Goal: Information Seeking & Learning: Check status

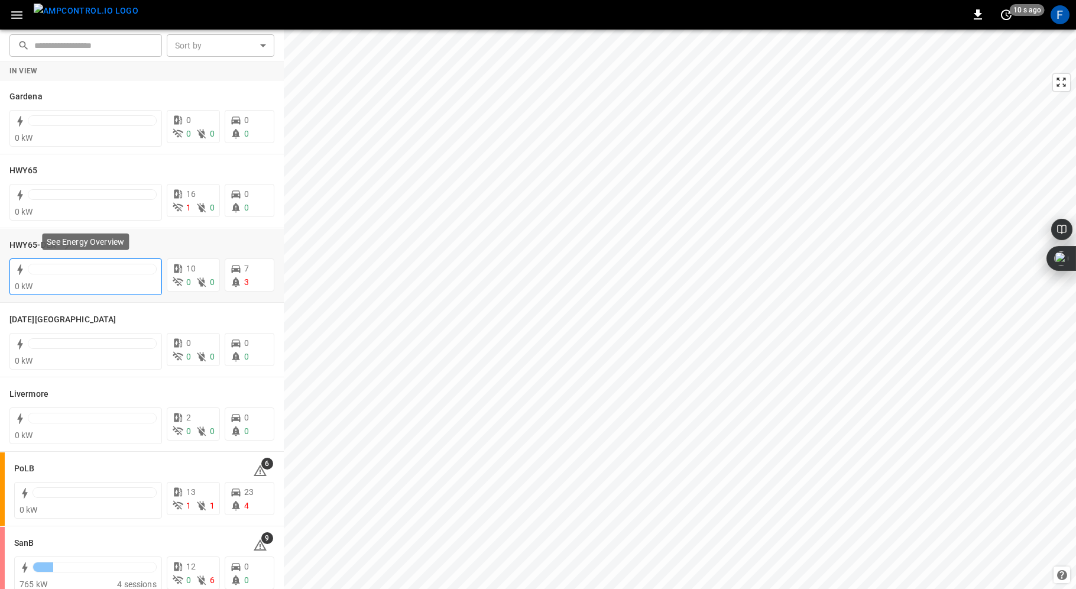
click at [49, 280] on div "0 kW" at bounding box center [86, 286] width 142 height 12
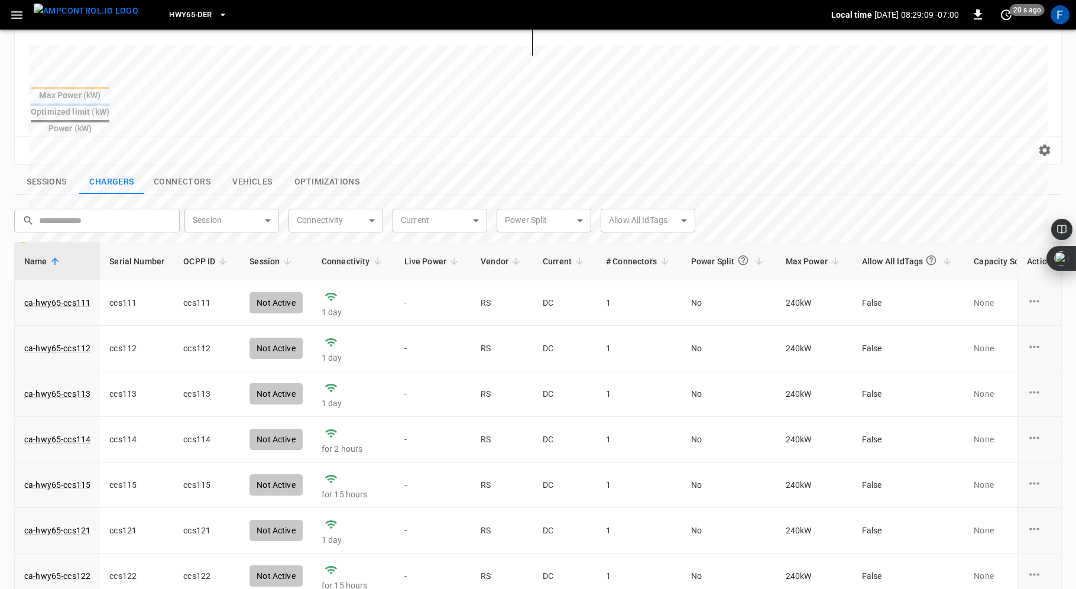
scroll to position [403, 0]
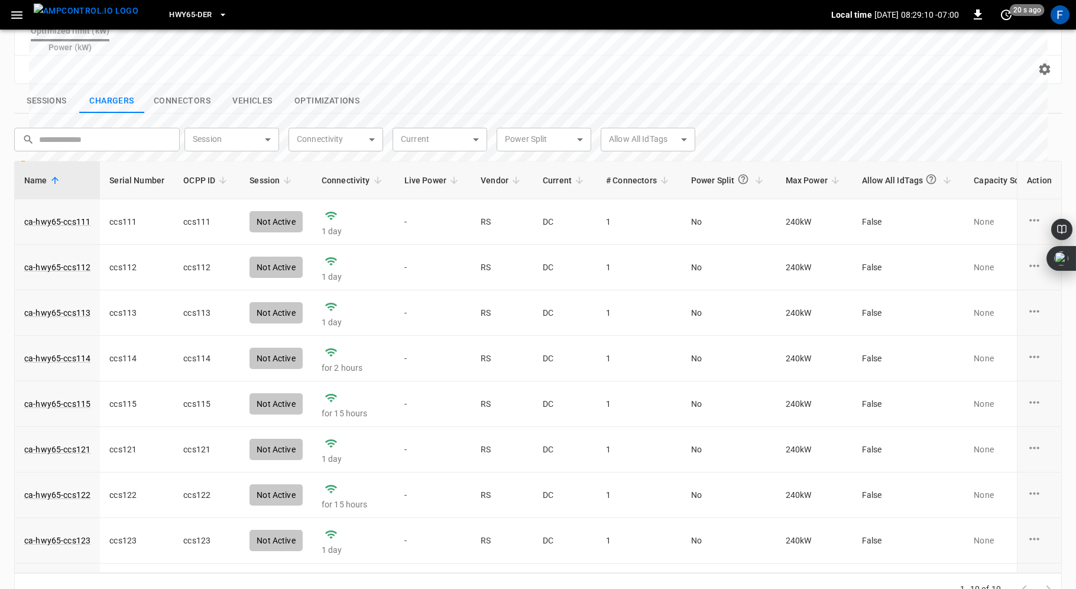
click at [27, 89] on button "Sessions" at bounding box center [46, 101] width 65 height 25
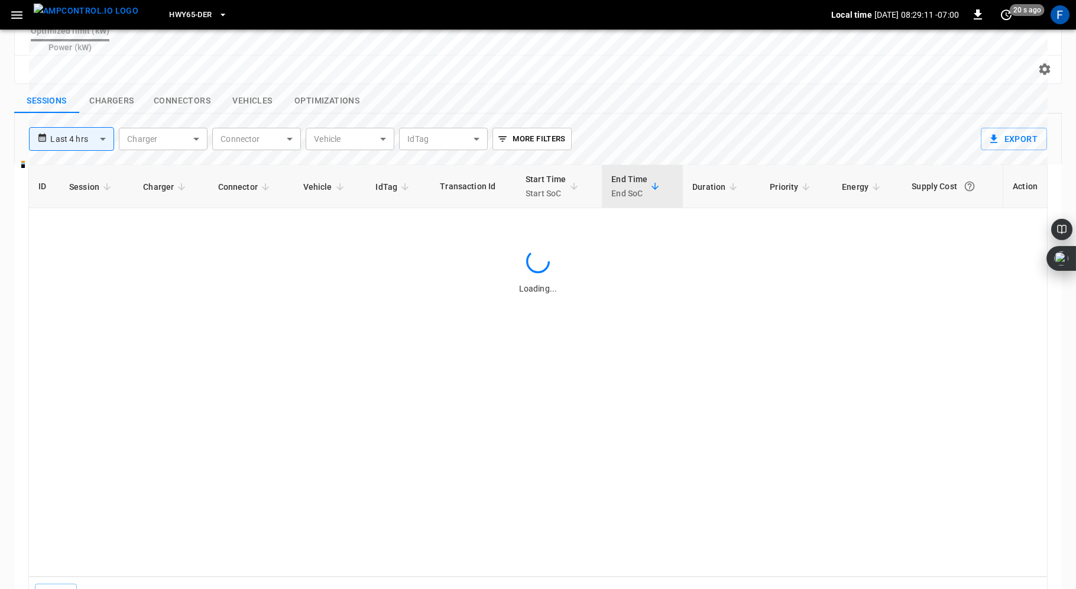
click at [90, 114] on body "**********" at bounding box center [538, 107] width 1076 height 1021
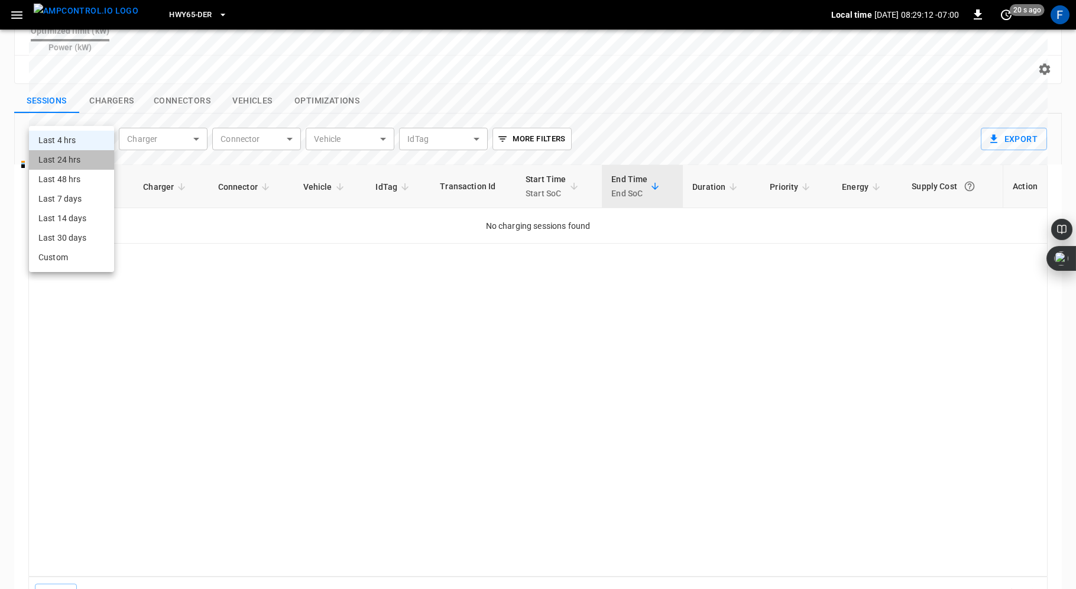
click at [83, 155] on li "Last 24 hrs" at bounding box center [71, 160] width 85 height 20
type input "**********"
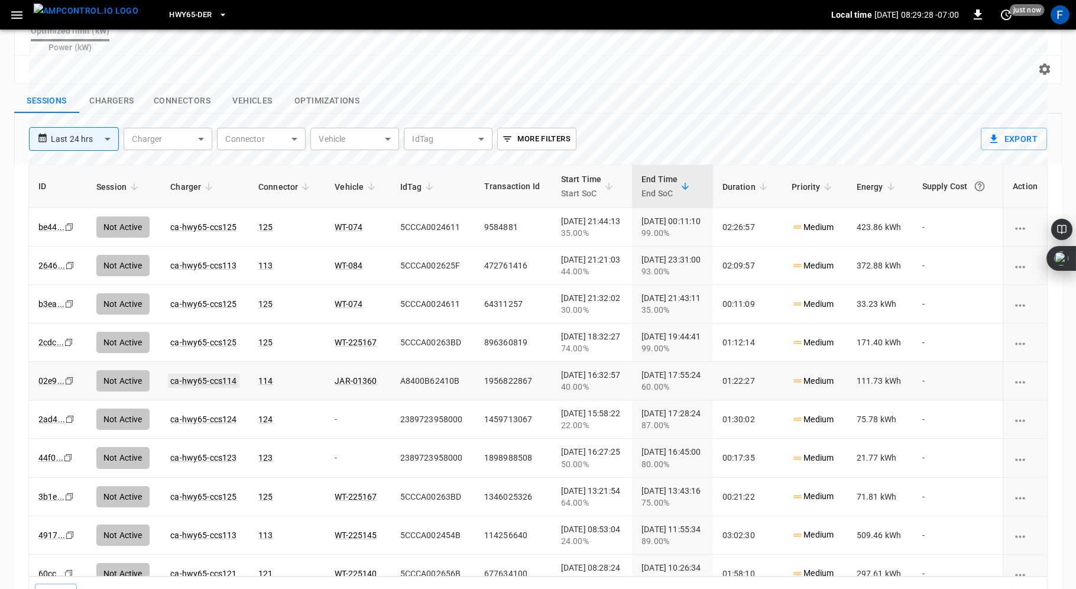
click at [215, 374] on link "ca-hwy65-ccs114" at bounding box center [203, 381] width 71 height 14
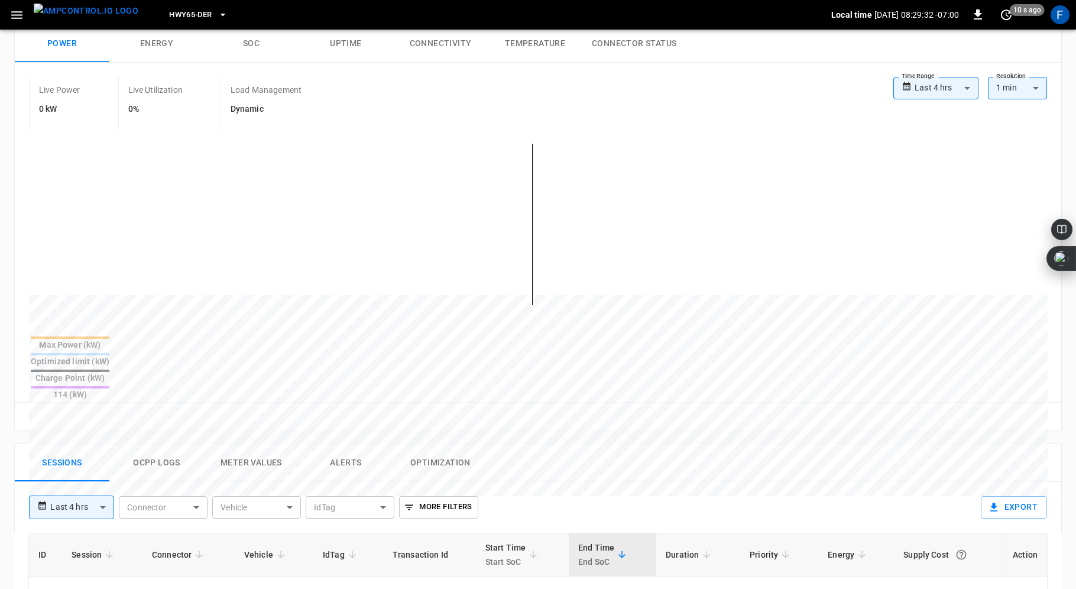
scroll to position [162, 0]
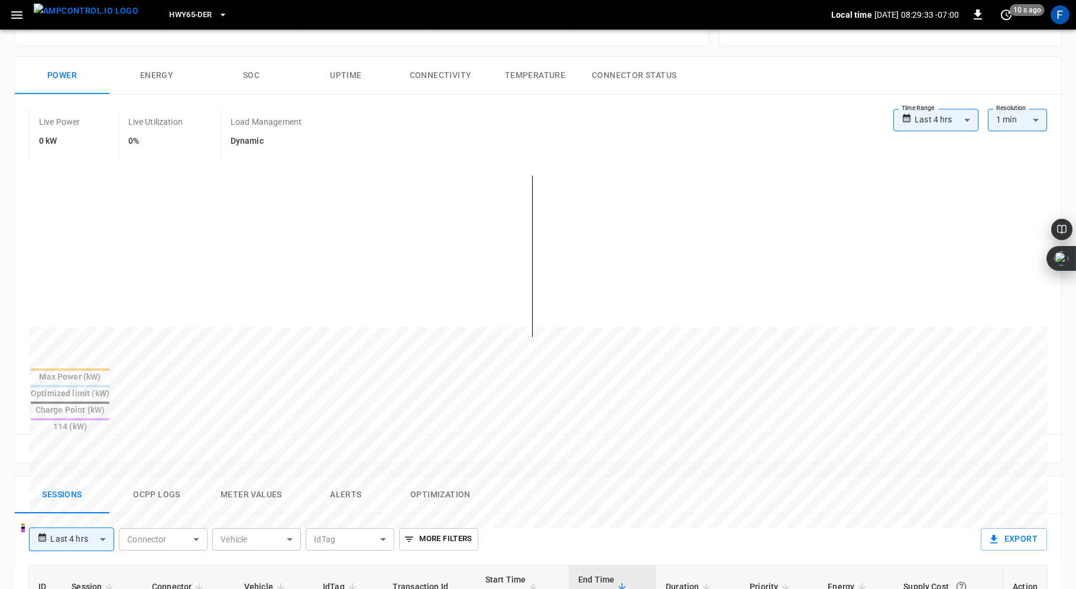
click at [249, 69] on button "SOC" at bounding box center [251, 76] width 95 height 38
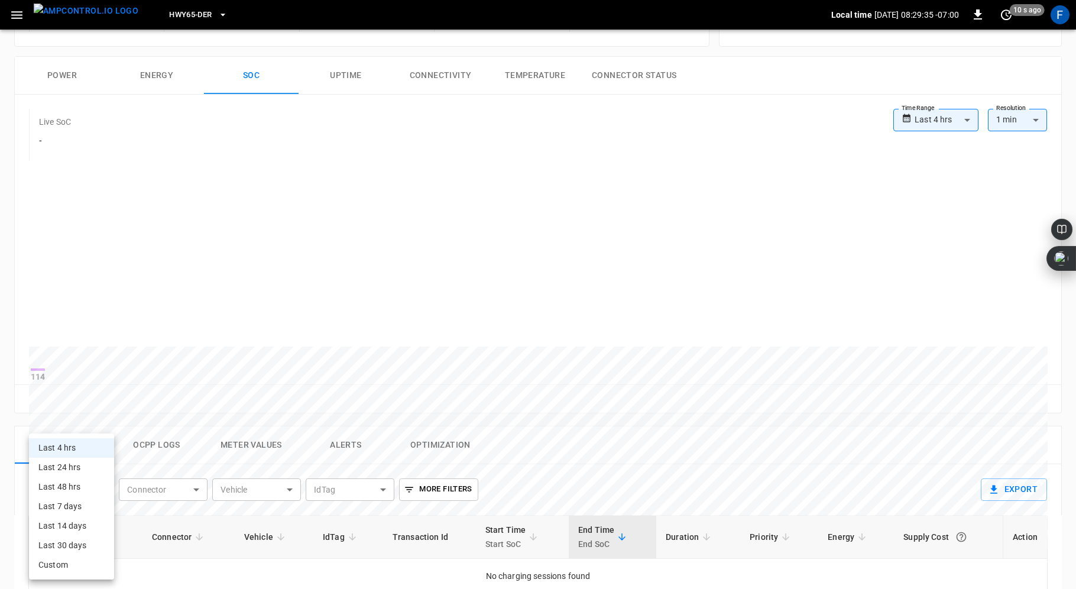
click at [105, 502] on body "**********" at bounding box center [538, 406] width 1076 height 1136
click at [89, 471] on li "Last 24 hrs" at bounding box center [71, 468] width 85 height 20
type input "**********"
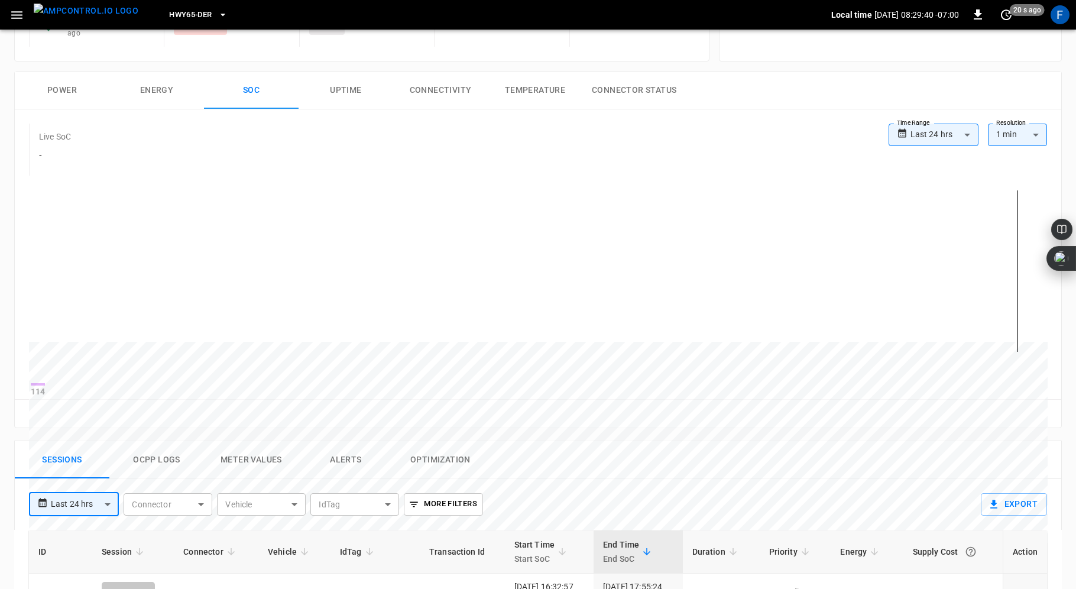
scroll to position [145, 0]
click at [74, 88] on button "Power" at bounding box center [62, 92] width 95 height 38
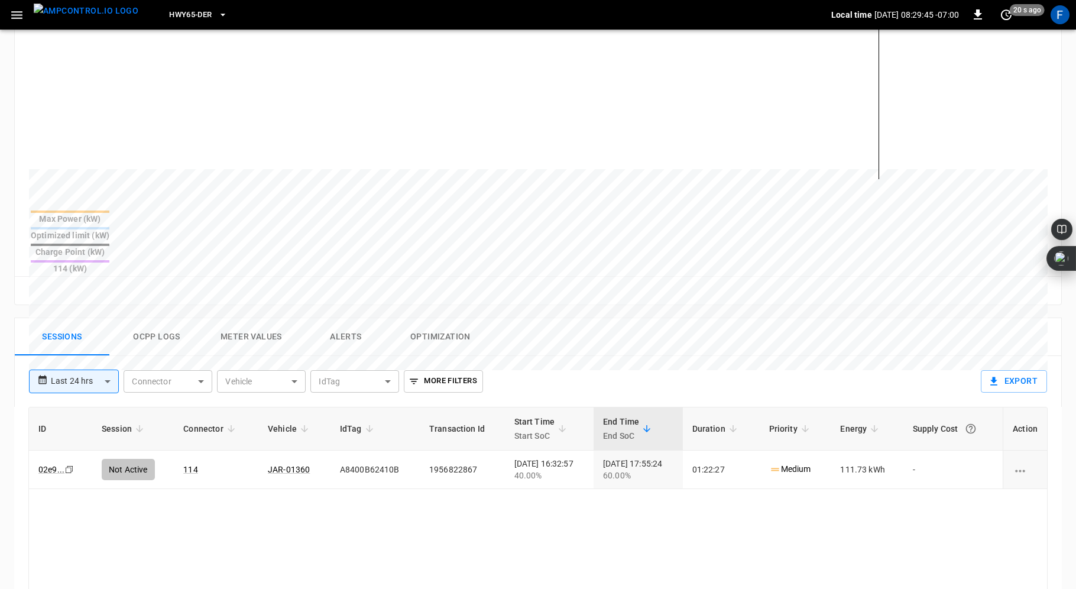
scroll to position [103, 0]
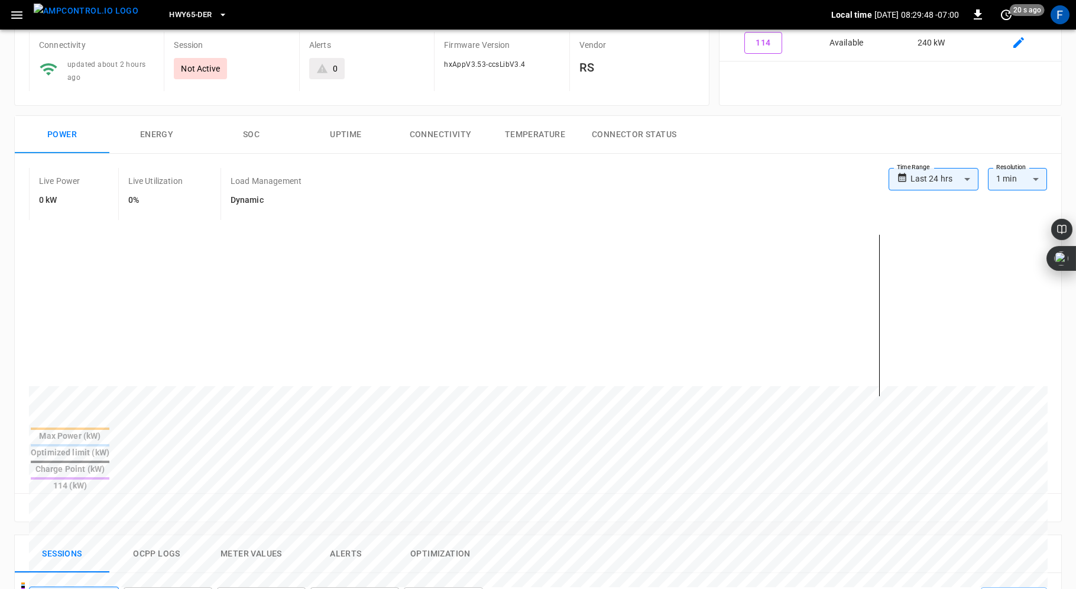
click at [251, 130] on button "SOC" at bounding box center [251, 135] width 95 height 38
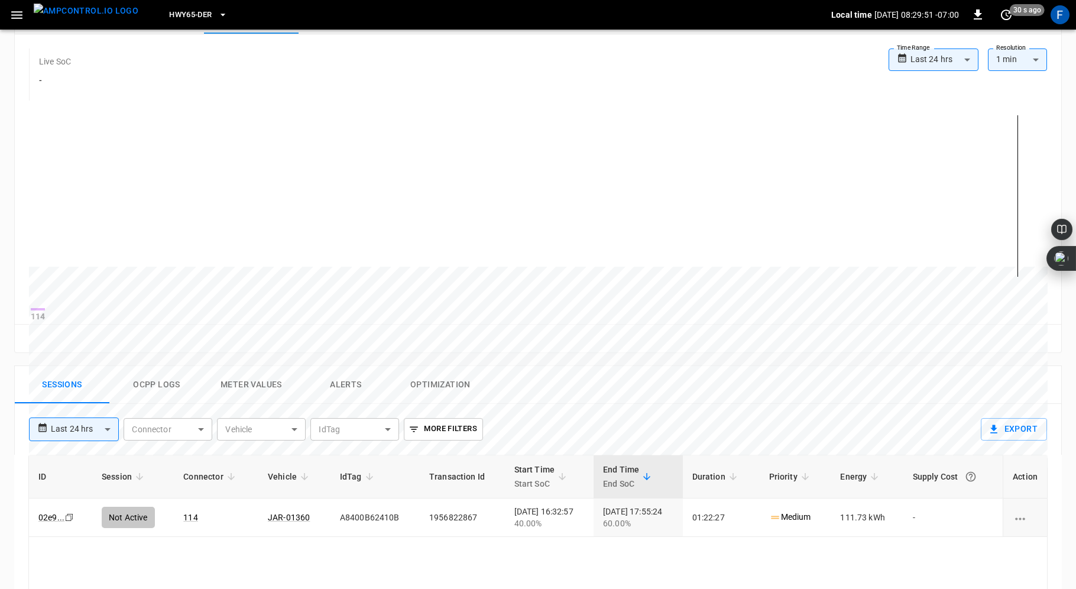
scroll to position [341, 0]
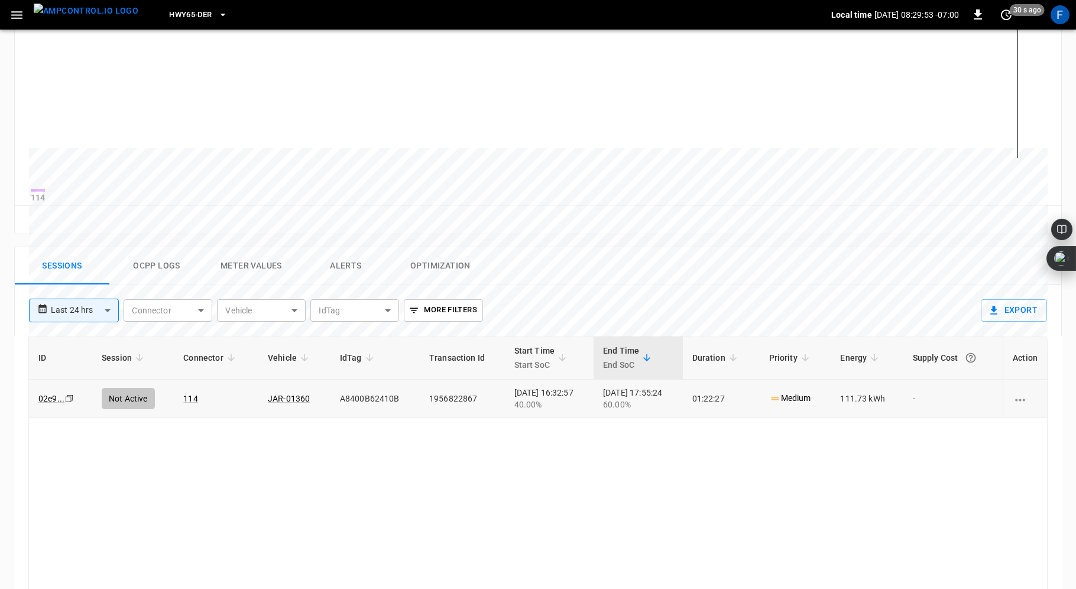
click at [540, 417] on td "[DATE] 16:32:57 40.00%" at bounding box center [549, 399] width 89 height 38
drag, startPoint x: 649, startPoint y: 399, endPoint x: 678, endPoint y: 399, distance: 29.0
click at [674, 399] on div "[DATE] 17:55:24 60.00%" at bounding box center [638, 399] width 70 height 24
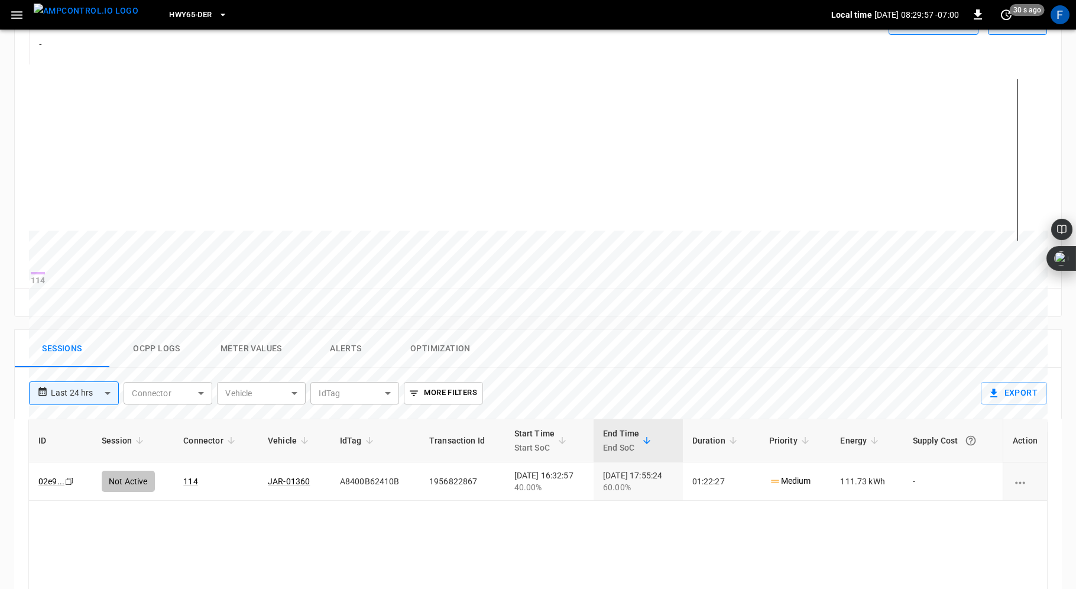
scroll to position [258, 0]
click at [286, 484] on link "JAR-01360" at bounding box center [289, 481] width 42 height 9
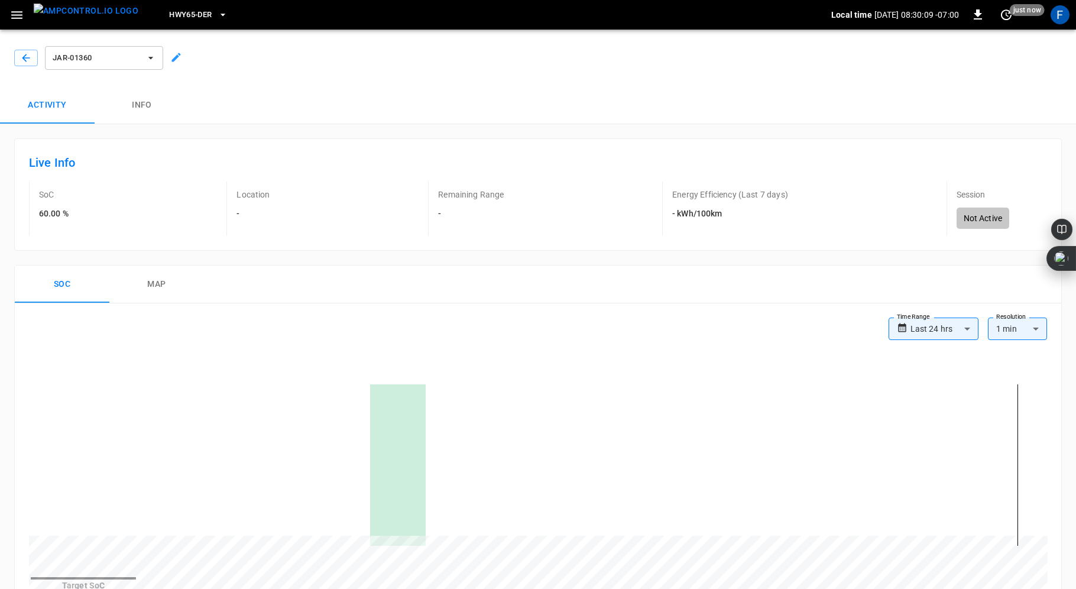
click at [171, 54] on icon at bounding box center [176, 57] width 12 height 12
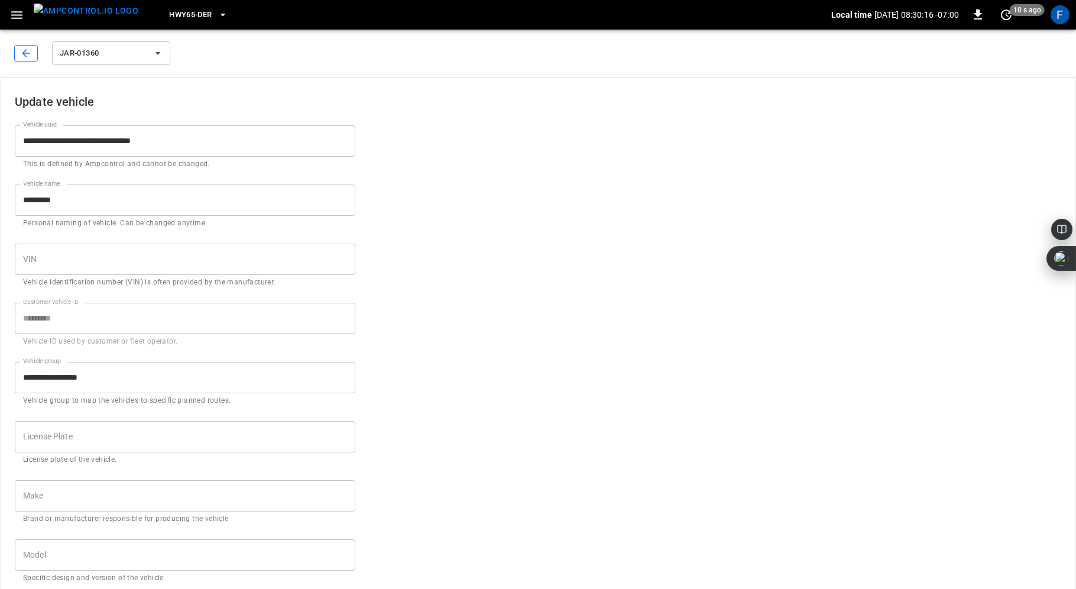
click at [25, 54] on icon "button" at bounding box center [26, 53] width 12 height 12
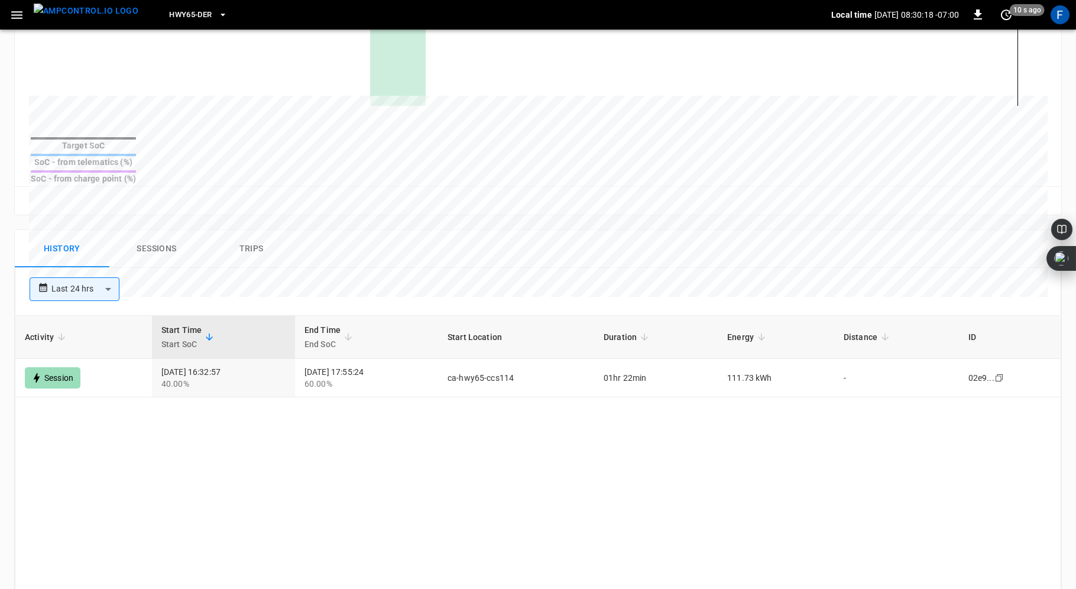
scroll to position [507, 0]
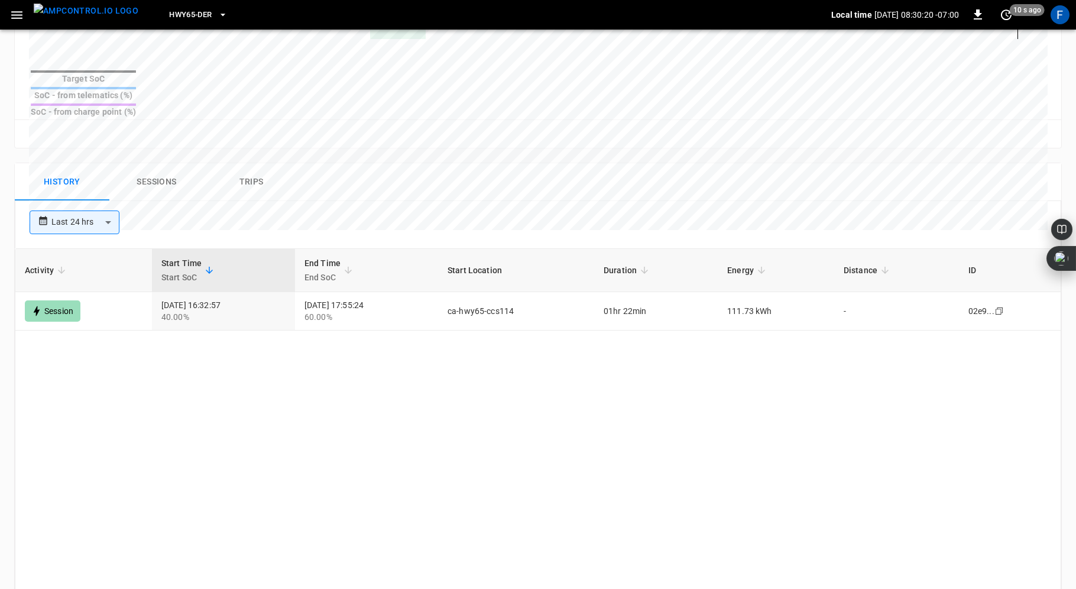
click at [144, 163] on button "Sessions" at bounding box center [156, 182] width 95 height 38
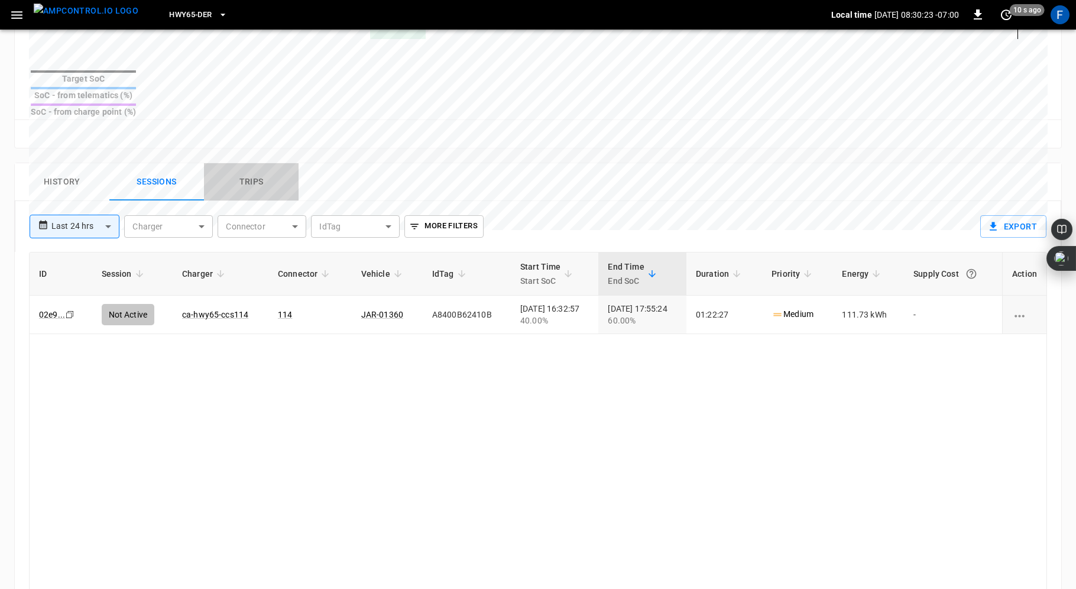
click at [247, 163] on button "Trips" at bounding box center [251, 182] width 95 height 38
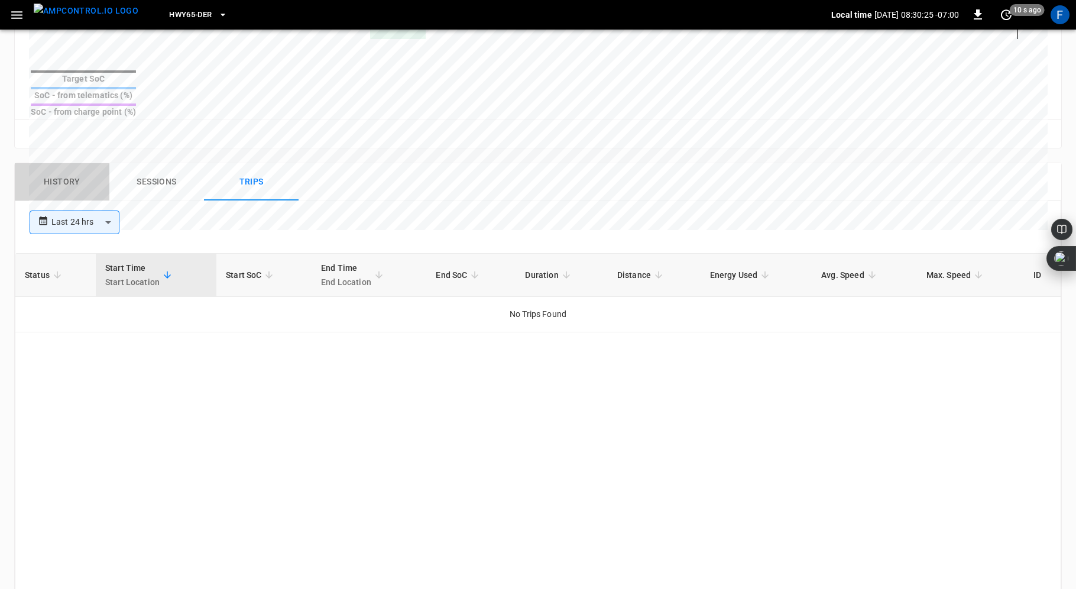
click at [73, 163] on button "History" at bounding box center [62, 182] width 95 height 38
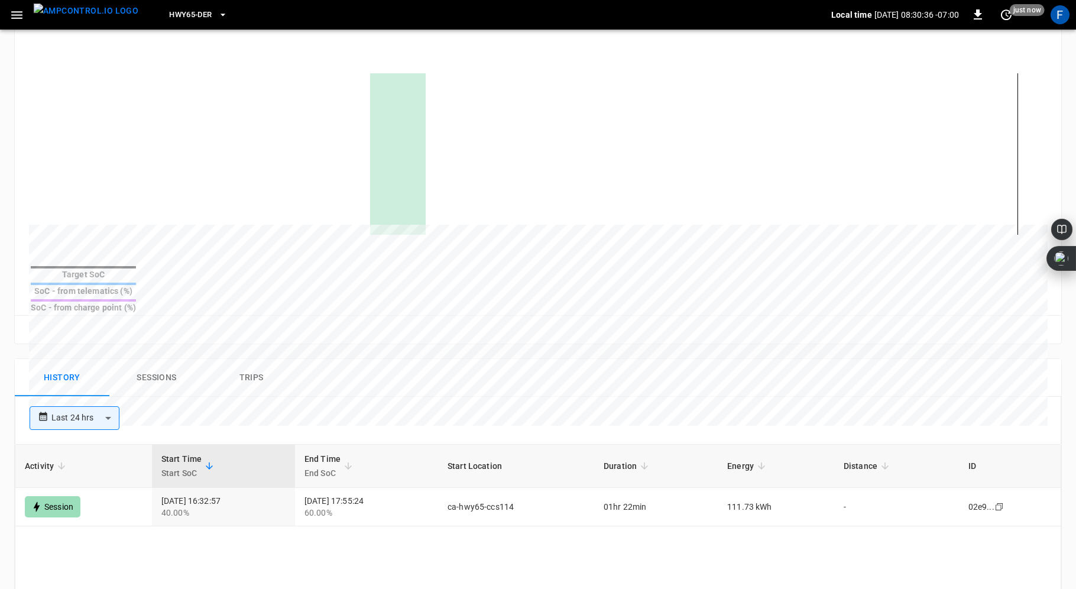
scroll to position [0, 0]
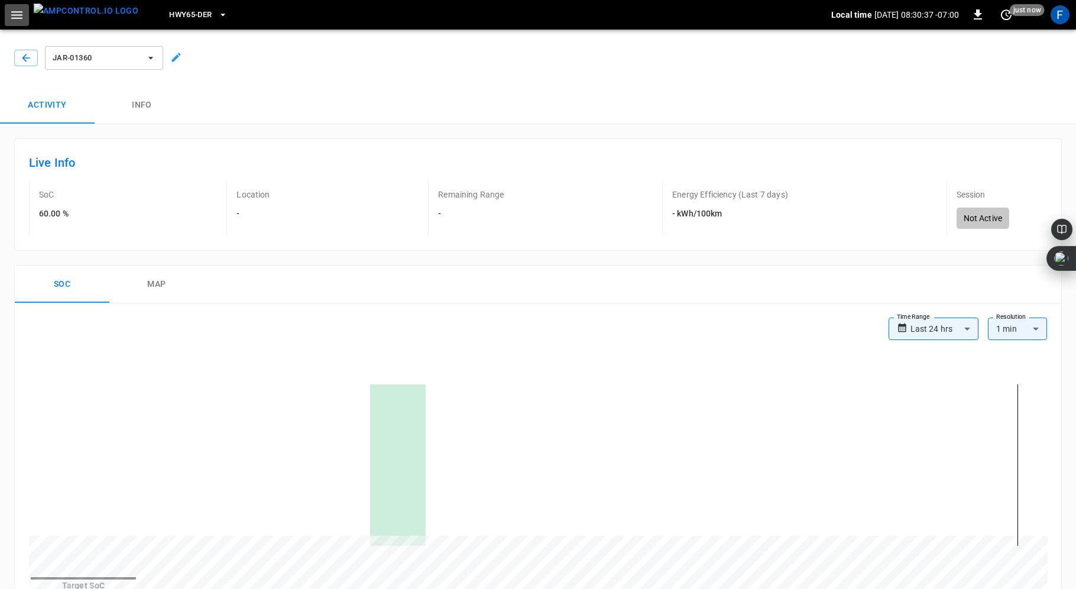
click at [9, 13] on icon "button" at bounding box center [16, 15] width 15 height 15
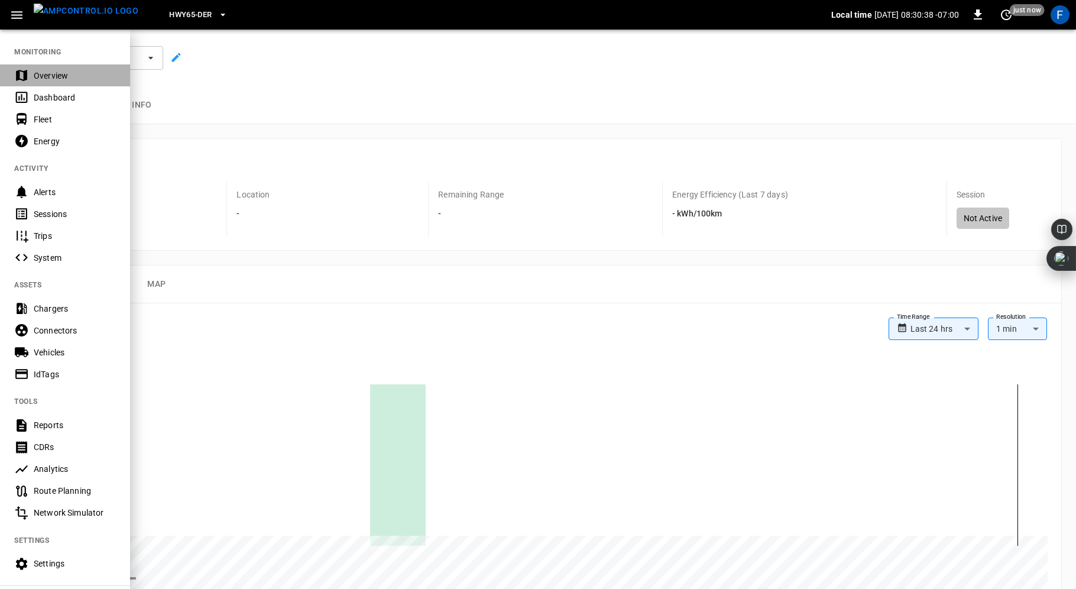
click at [41, 75] on div "Overview" at bounding box center [75, 76] width 82 height 12
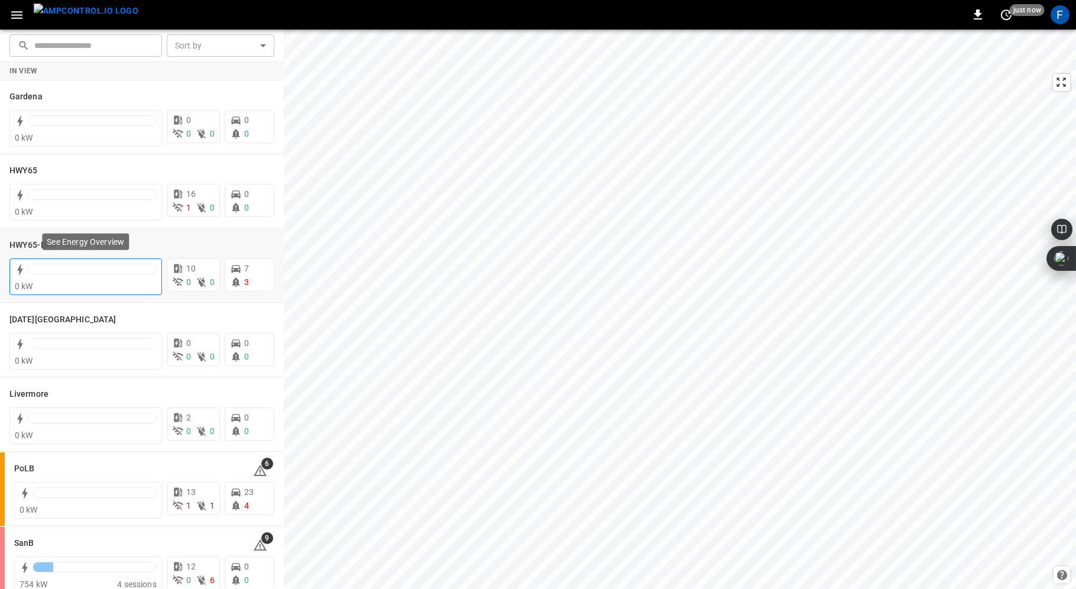
click at [79, 278] on div at bounding box center [92, 272] width 129 height 17
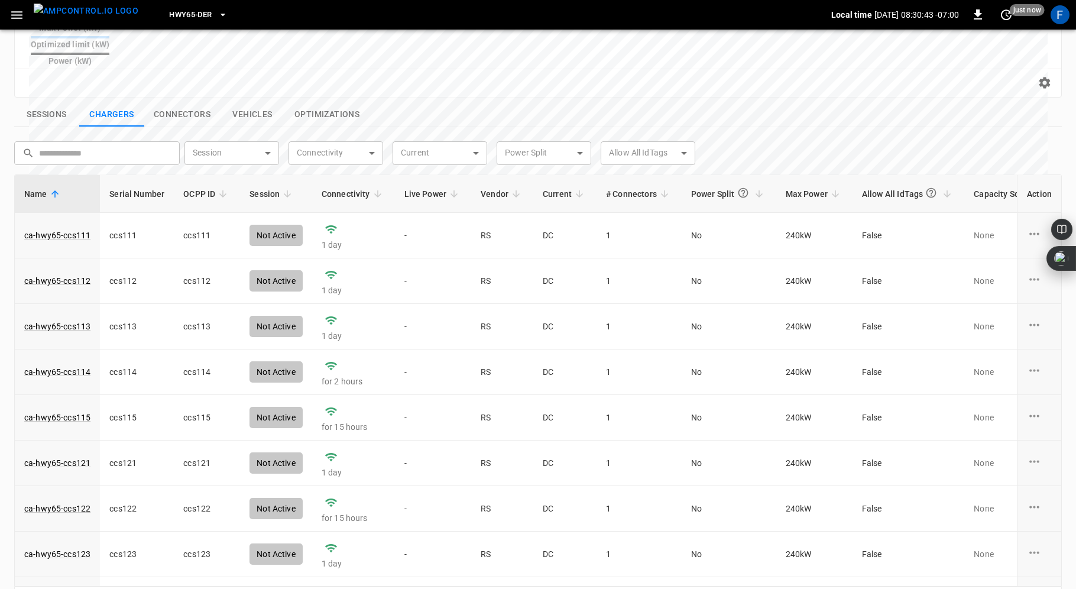
scroll to position [79, 0]
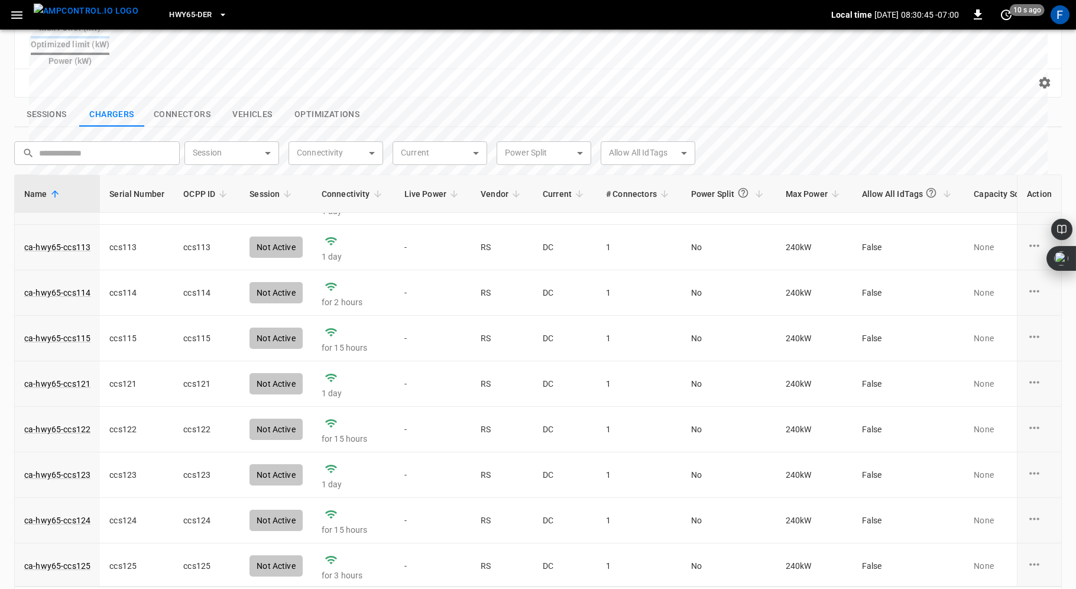
click at [43, 102] on button "Sessions" at bounding box center [46, 114] width 65 height 25
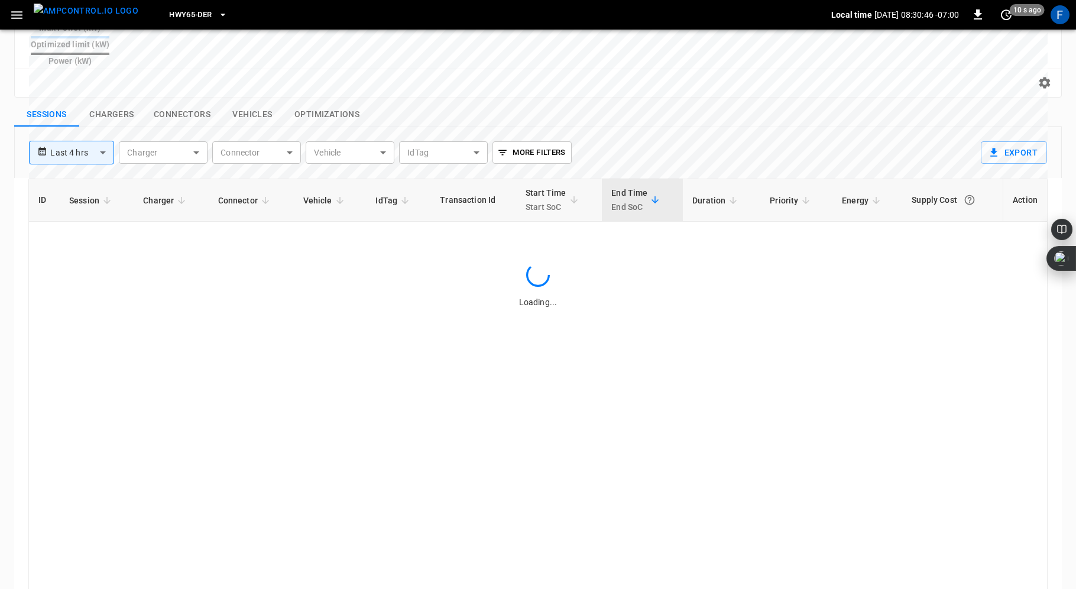
click at [86, 125] on body "**********" at bounding box center [538, 121] width 1076 height 1021
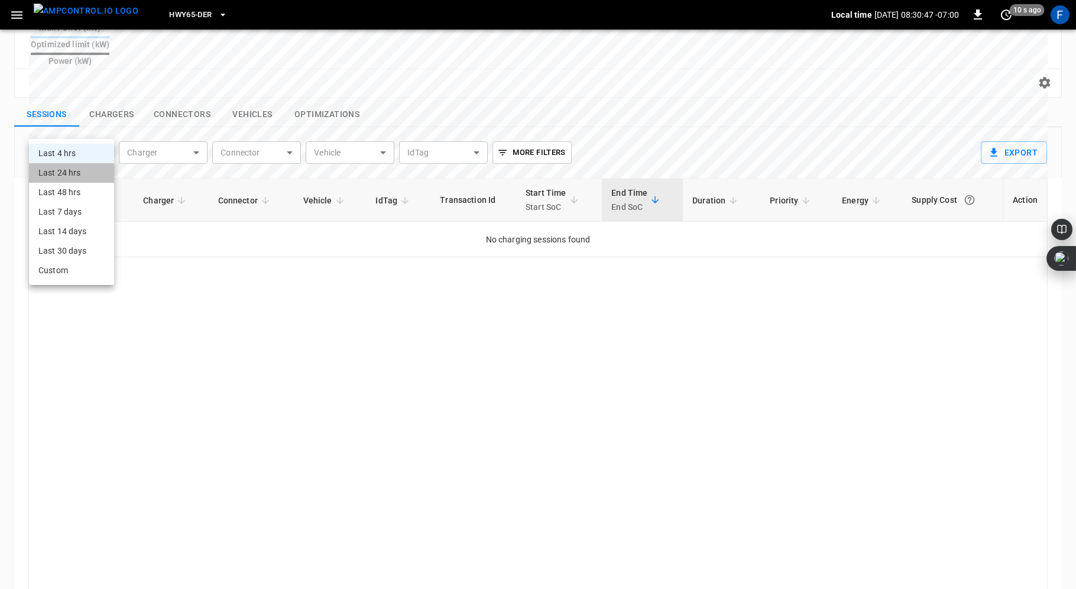
click at [75, 174] on li "Last 24 hrs" at bounding box center [71, 173] width 85 height 20
type input "**********"
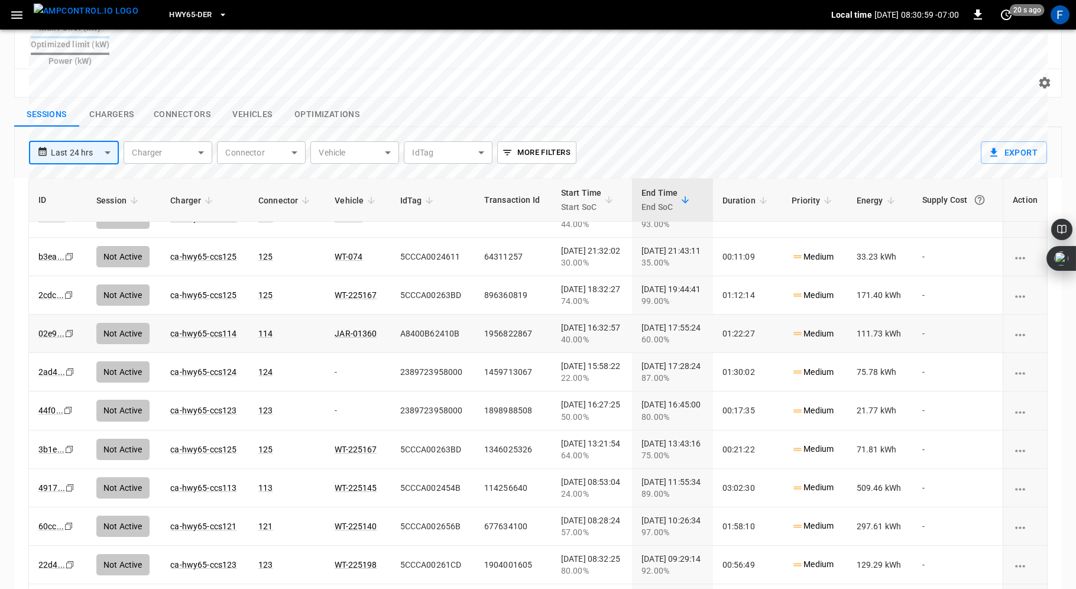
scroll to position [63, 0]
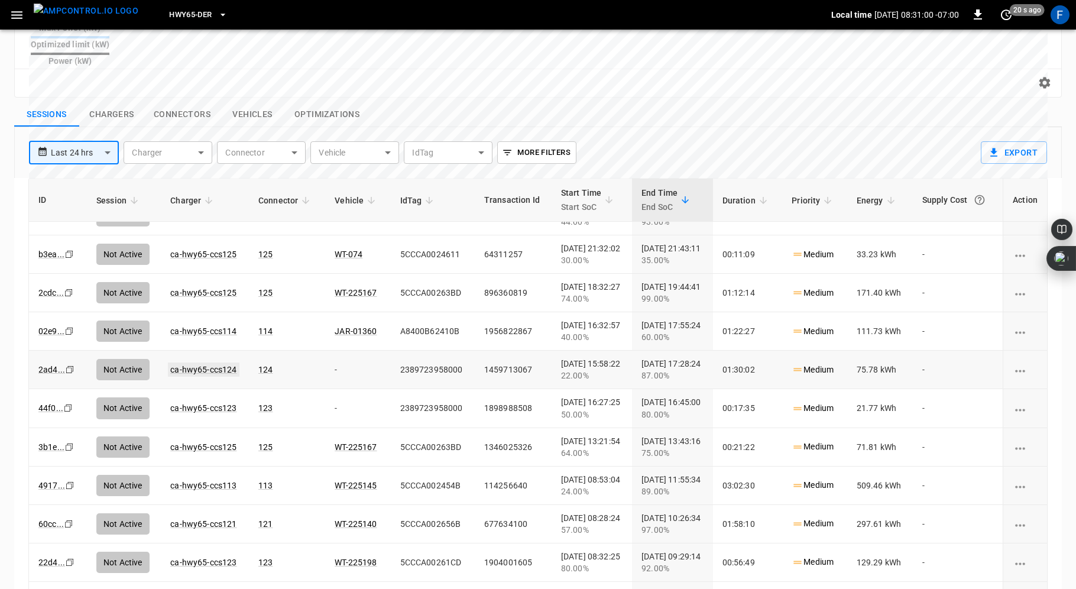
click at [196, 363] on link "ca-hwy65-ccs124" at bounding box center [203, 370] width 71 height 14
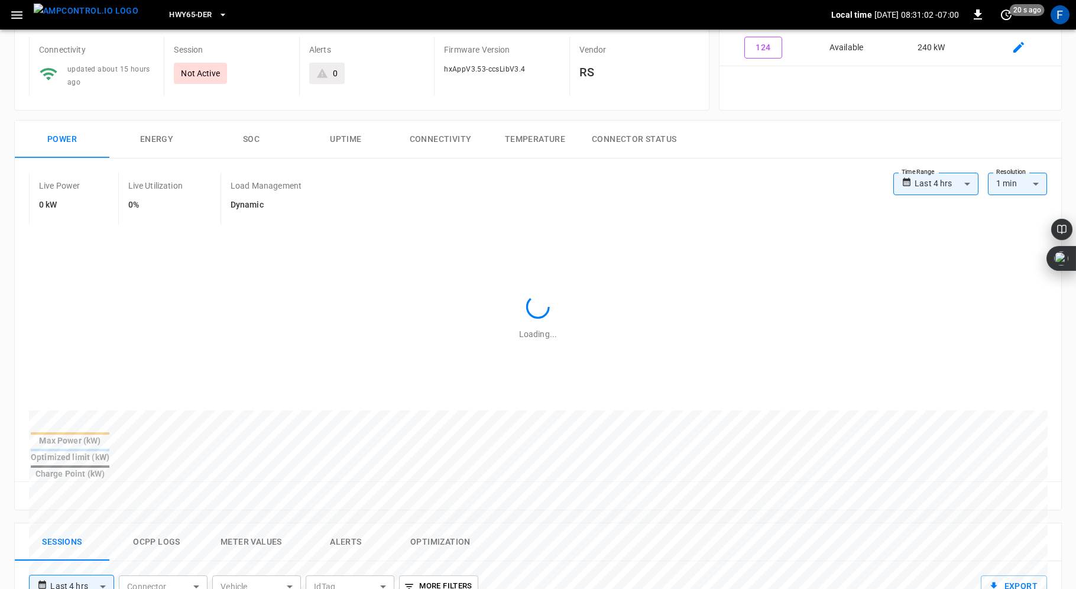
scroll to position [403, 0]
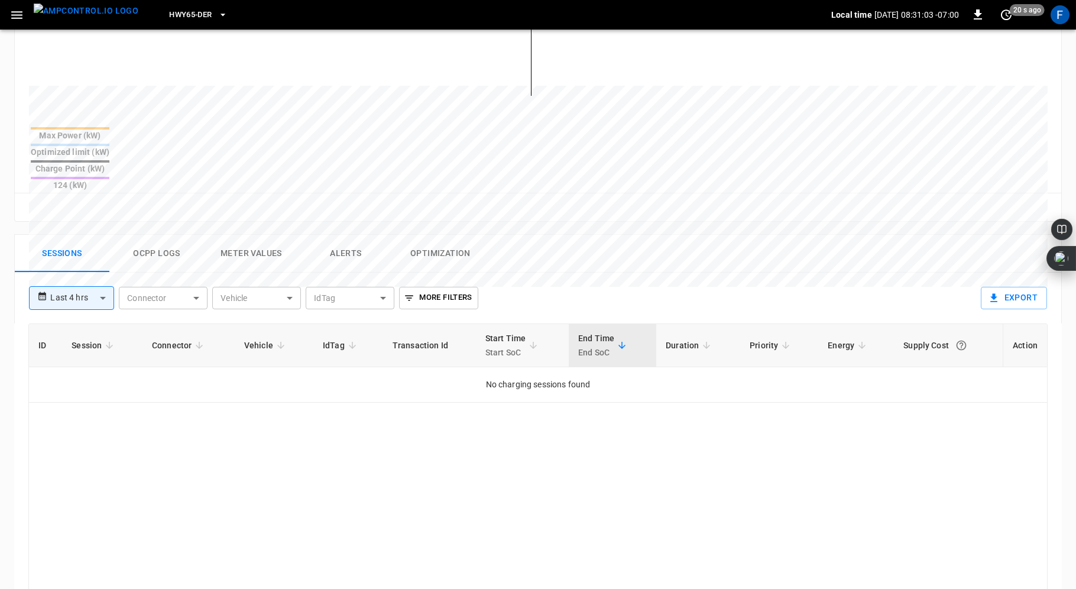
click at [95, 254] on body "**********" at bounding box center [538, 189] width 1076 height 1185
click at [83, 299] on li "Last 24 hrs" at bounding box center [71, 300] width 85 height 20
type input "**********"
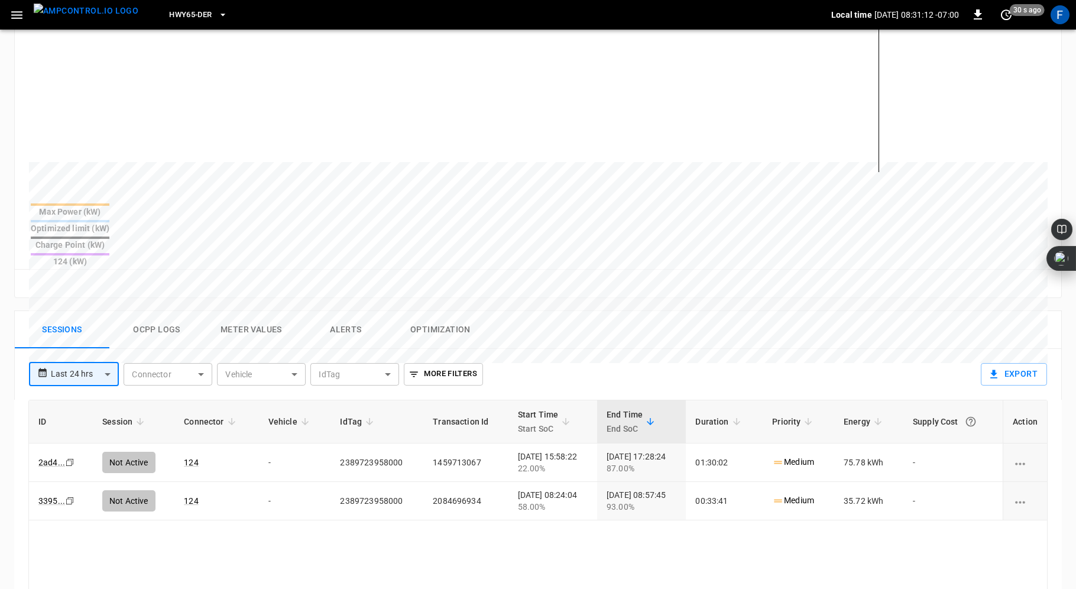
scroll to position [169, 0]
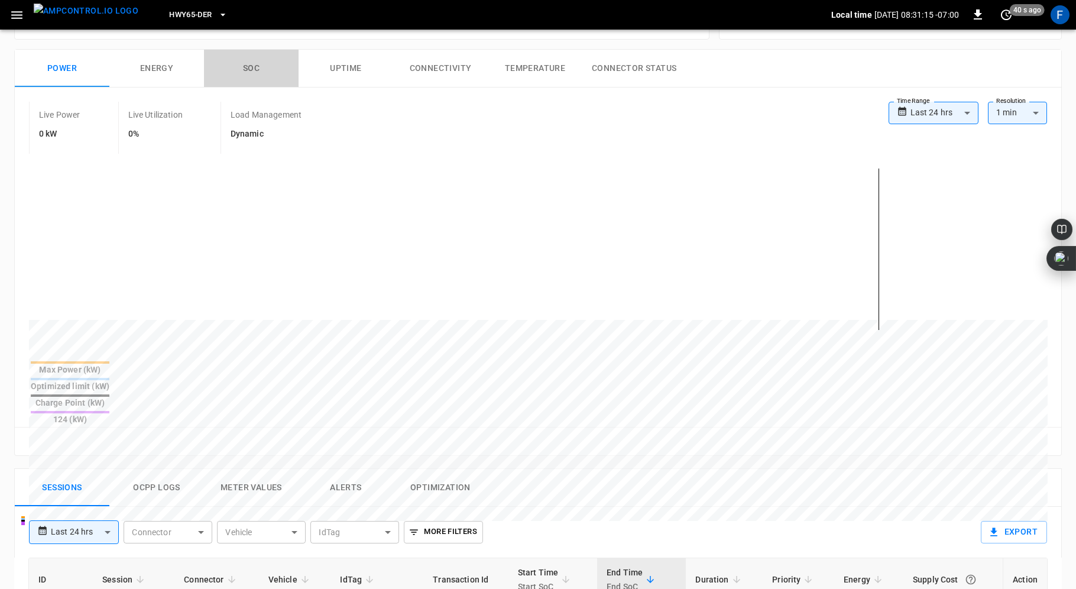
click at [254, 65] on button "SOC" at bounding box center [251, 69] width 95 height 38
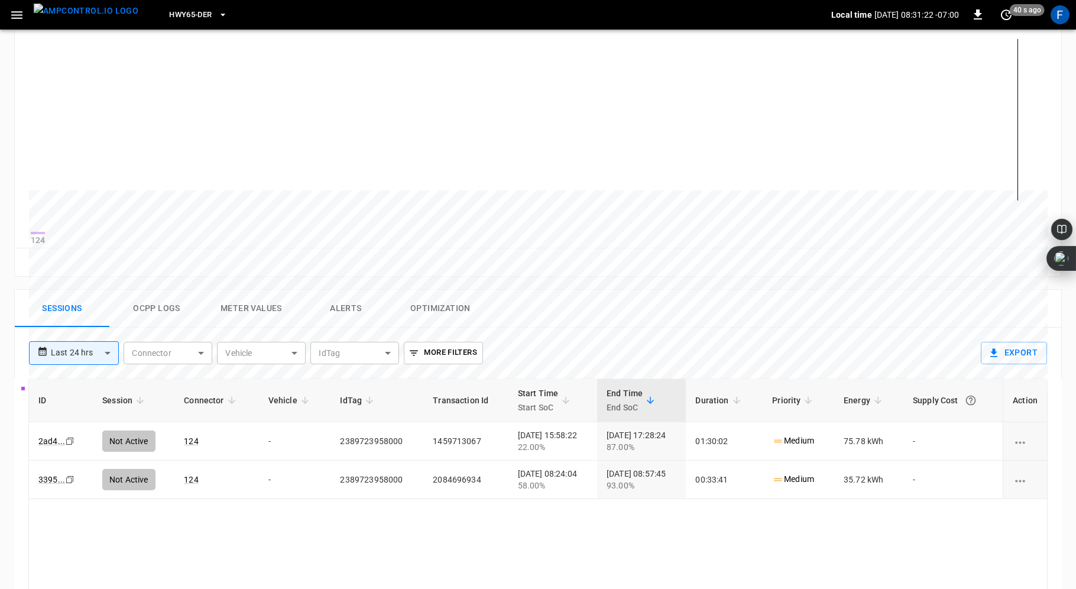
scroll to position [400, 0]
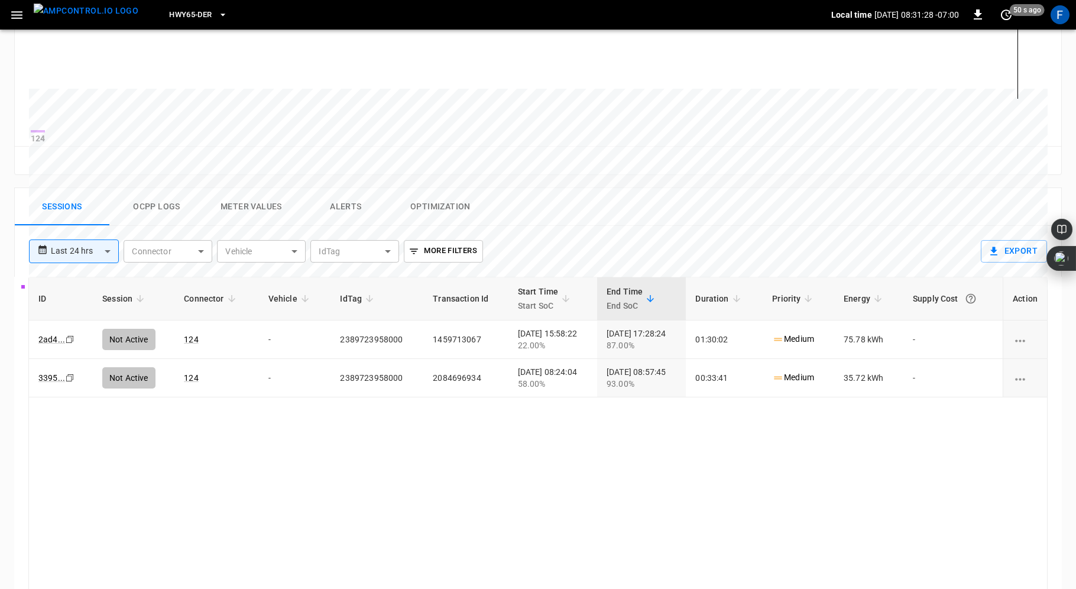
click at [633, 350] on div "87.00%" at bounding box center [642, 345] width 70 height 12
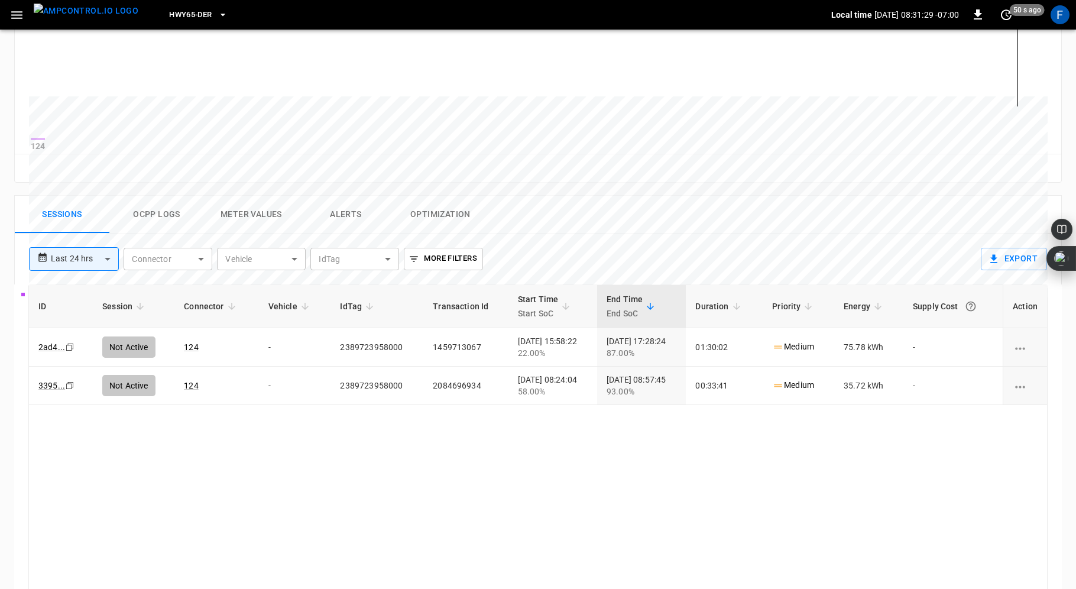
scroll to position [391, 0]
click at [148, 232] on button "Ocpp logs" at bounding box center [156, 217] width 95 height 38
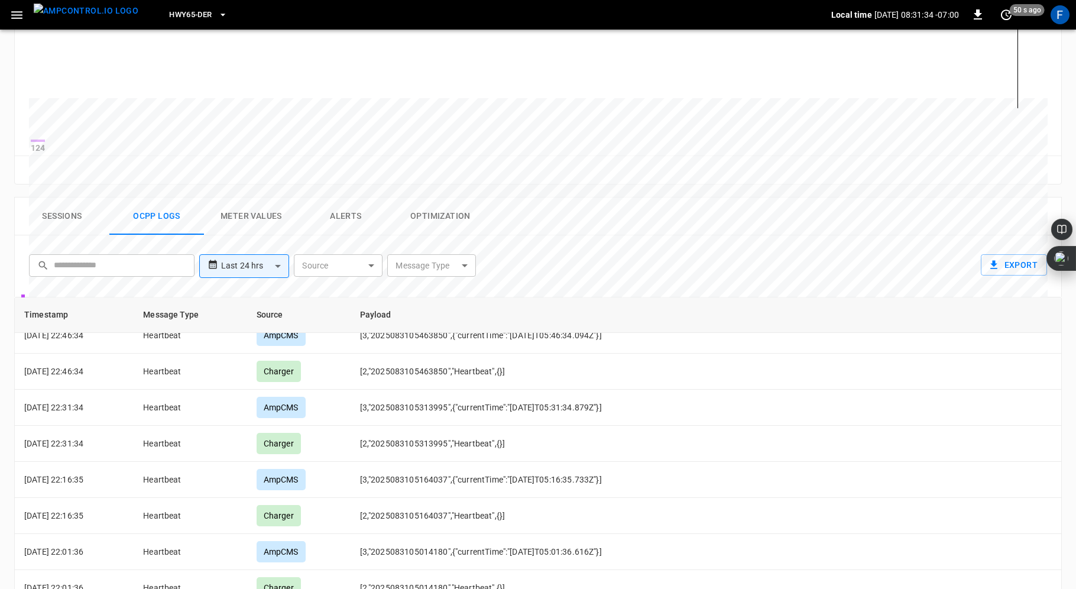
scroll to position [3213, 0]
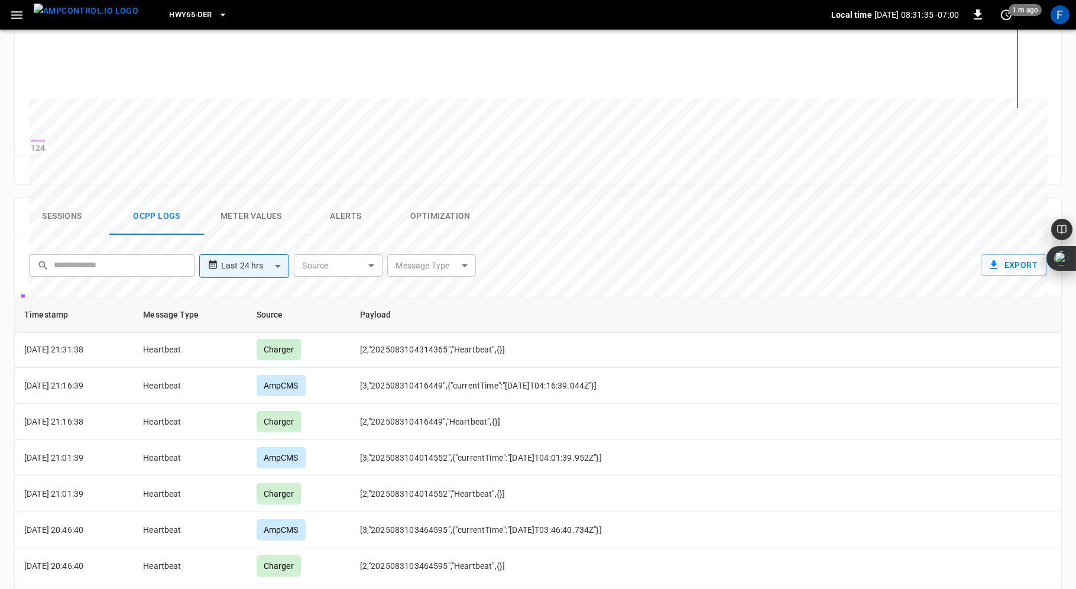
click at [438, 275] on body "**********" at bounding box center [538, 182] width 1076 height 1146
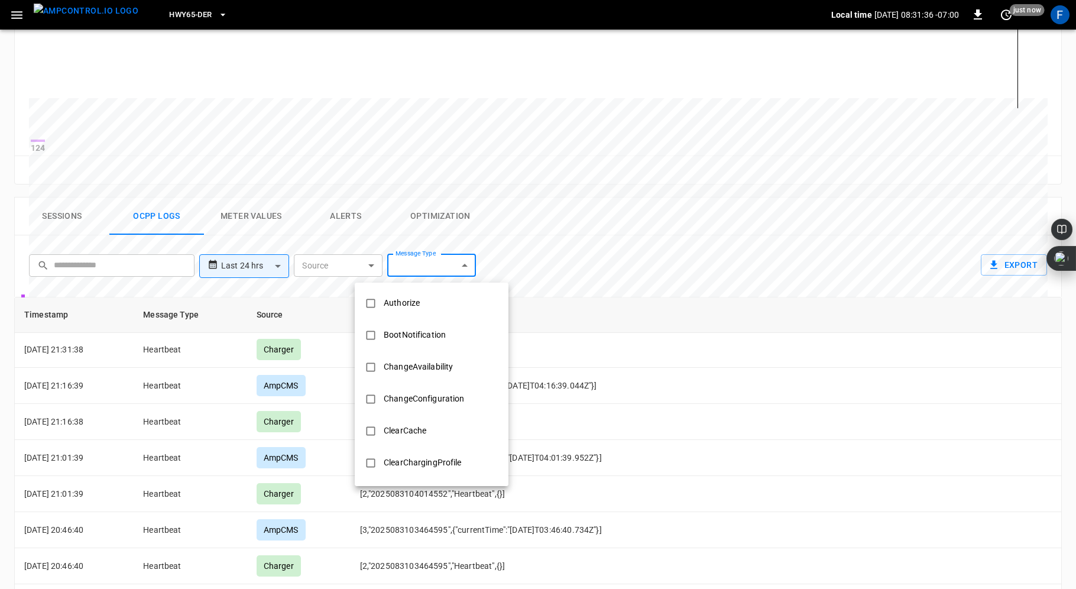
scroll to position [573, 0]
click at [405, 368] on div "StopTransaction" at bounding box center [415, 369] width 76 height 22
type input "**********"
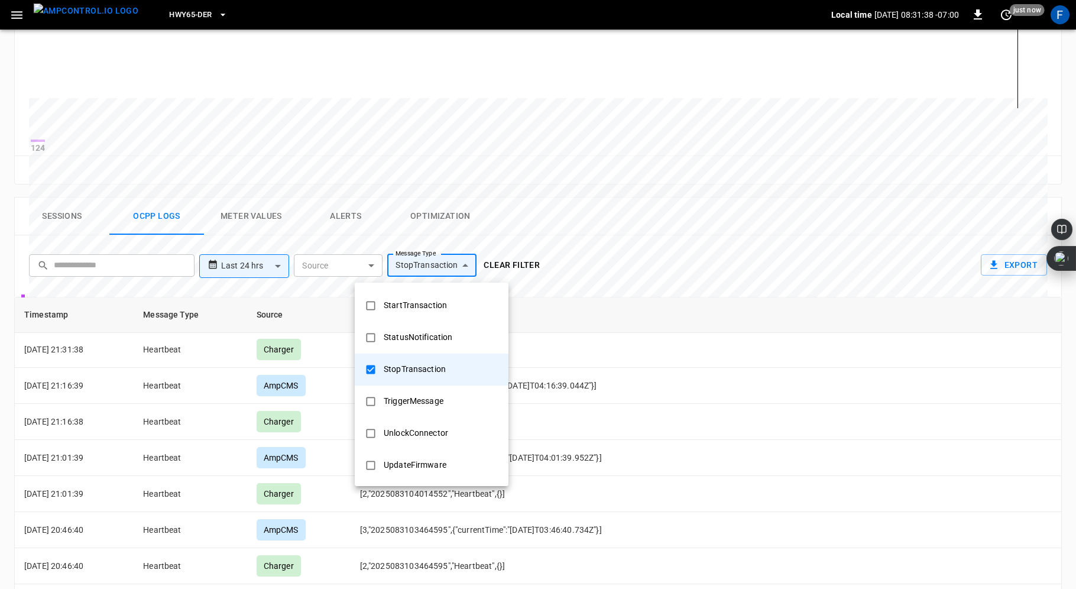
scroll to position [0, 0]
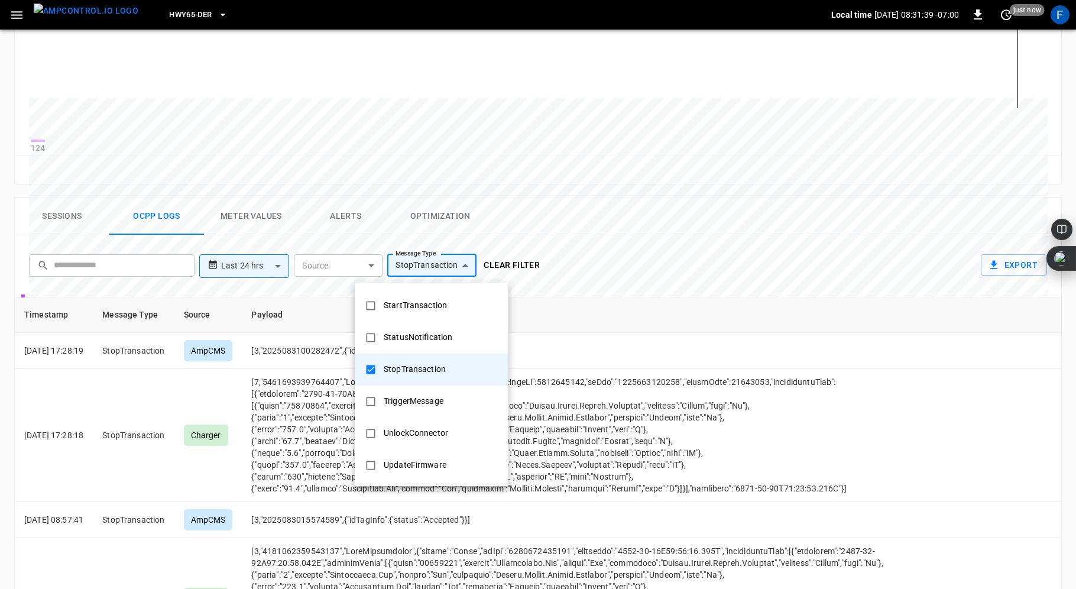
click at [611, 235] on div at bounding box center [538, 294] width 1076 height 589
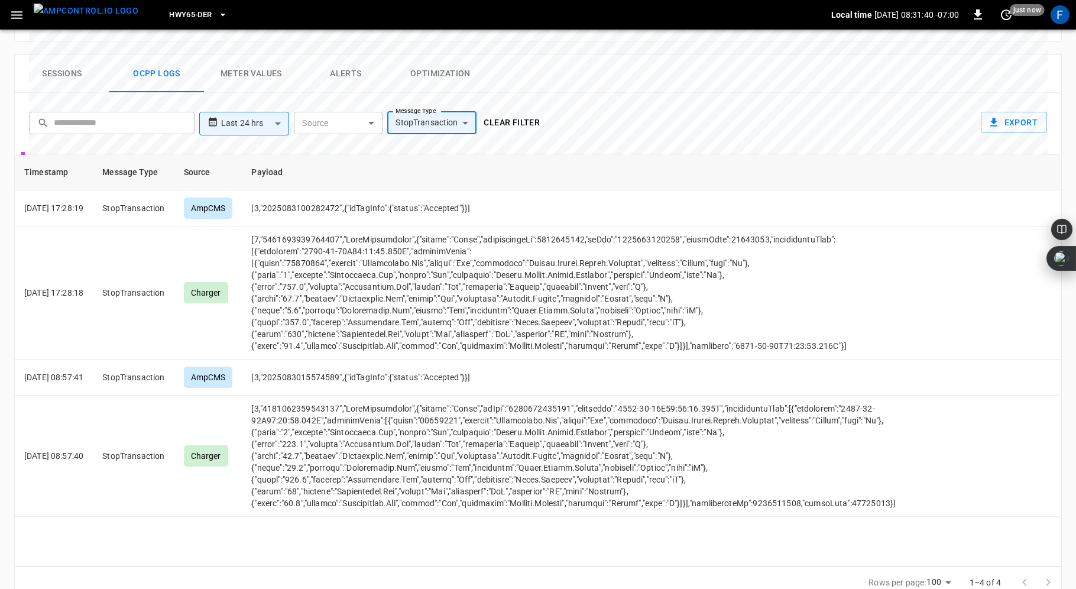
scroll to position [562, 0]
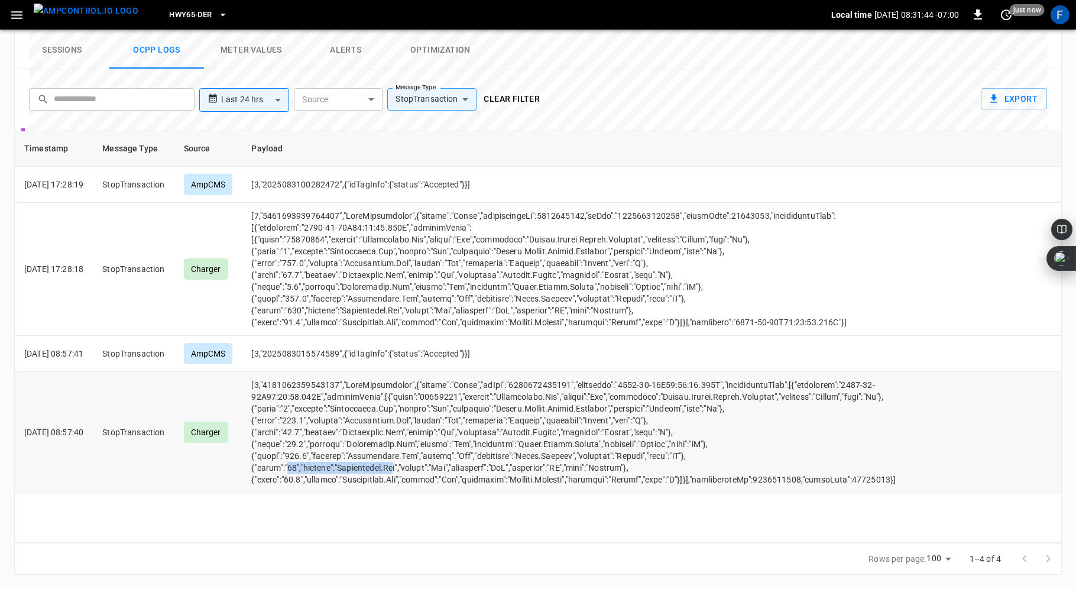
drag, startPoint x: 304, startPoint y: 481, endPoint x: 409, endPoint y: 483, distance: 105.3
click at [409, 483] on td "opcc-messages-table" at bounding box center [574, 432] width 664 height 121
drag, startPoint x: 299, startPoint y: 310, endPoint x: 441, endPoint y: 306, distance: 141.4
click at [441, 306] on td "opcc-messages-table" at bounding box center [574, 269] width 664 height 133
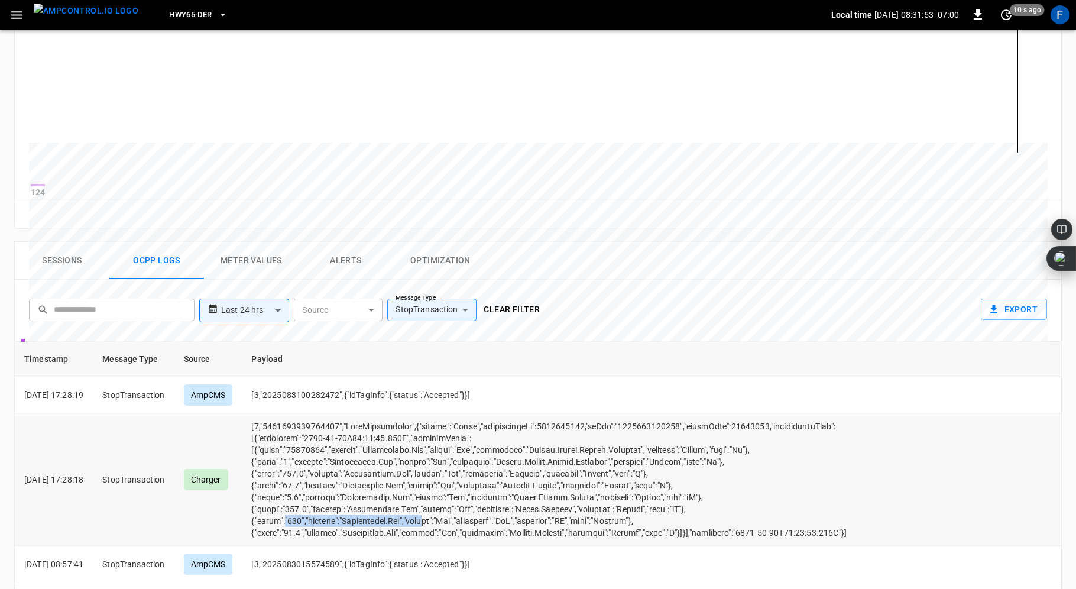
scroll to position [510, 0]
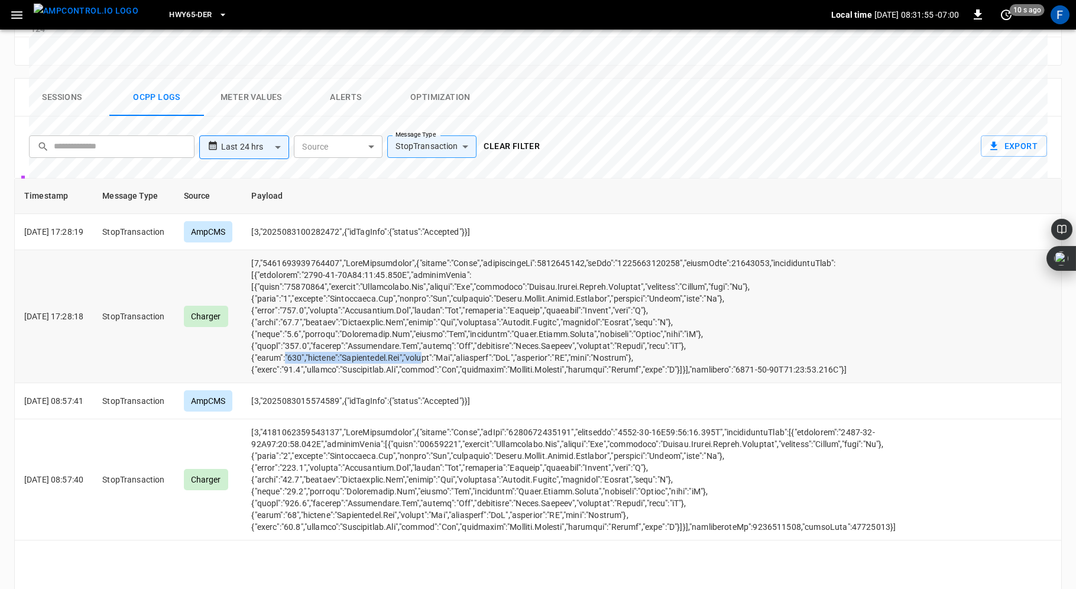
click at [326, 368] on td "opcc-messages-table" at bounding box center [574, 316] width 664 height 133
click at [330, 324] on td "opcc-messages-table" at bounding box center [574, 316] width 664 height 133
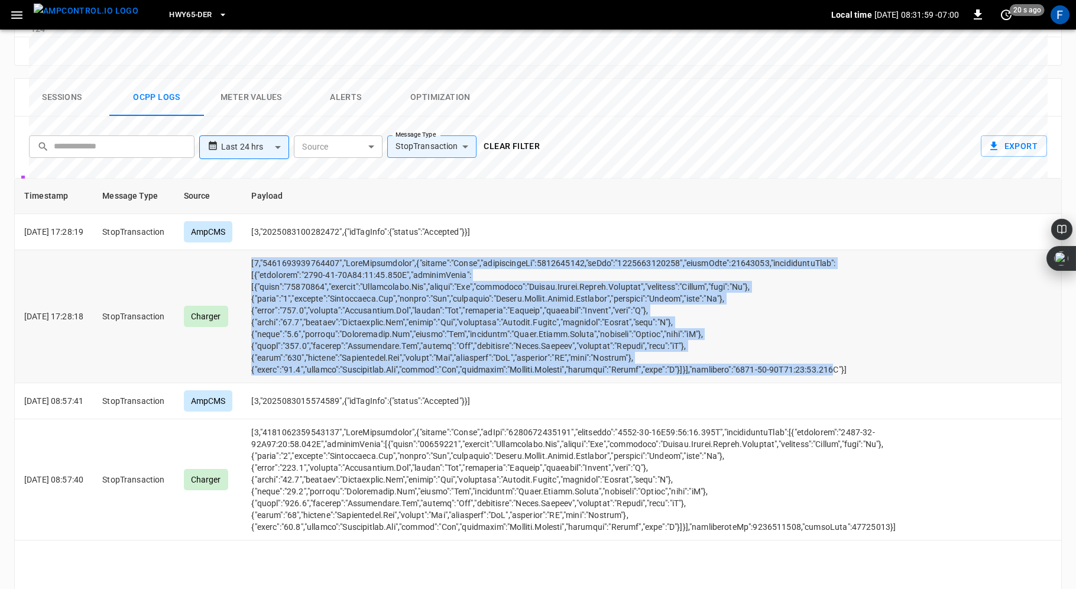
drag, startPoint x: 268, startPoint y: 269, endPoint x: 852, endPoint y: 374, distance: 593.2
click at [852, 373] on td "opcc-messages-table" at bounding box center [574, 316] width 664 height 133
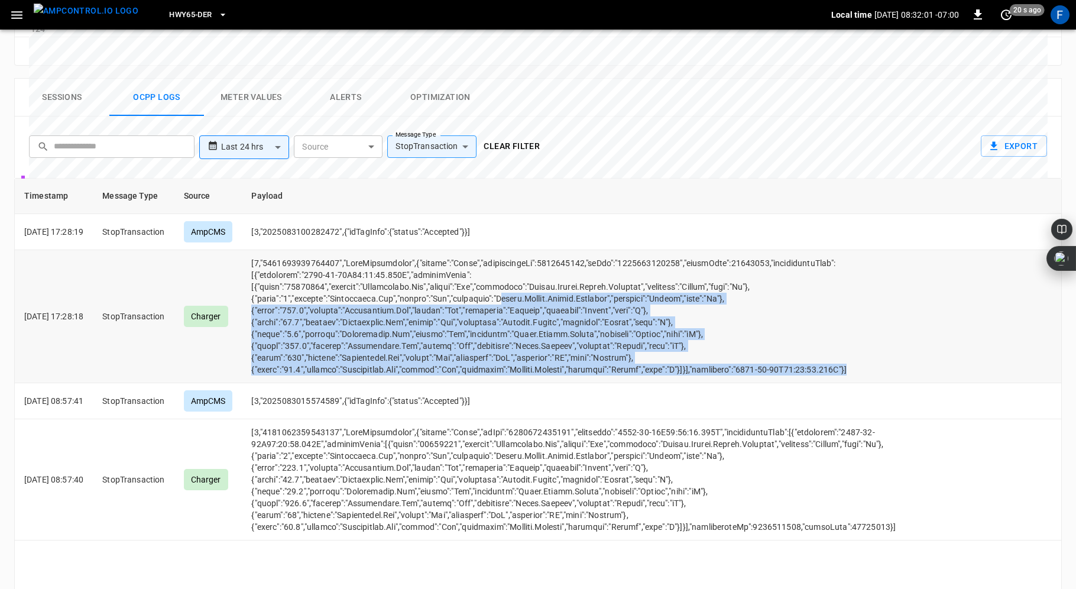
drag, startPoint x: 895, startPoint y: 373, endPoint x: 529, endPoint y: 298, distance: 373.6
click at [529, 298] on td "opcc-messages-table" at bounding box center [574, 316] width 664 height 133
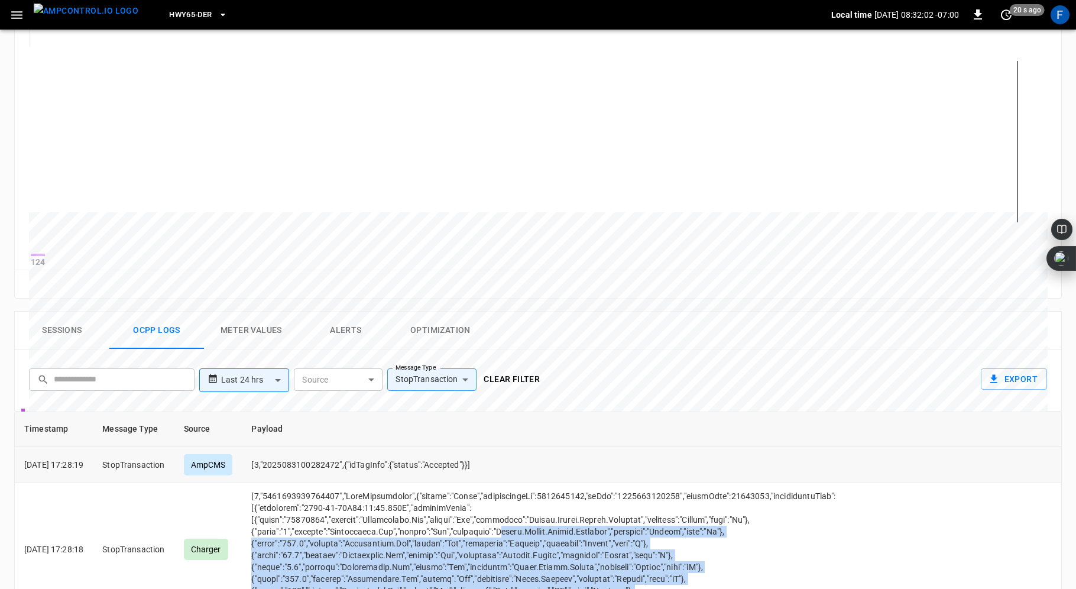
scroll to position [0, 0]
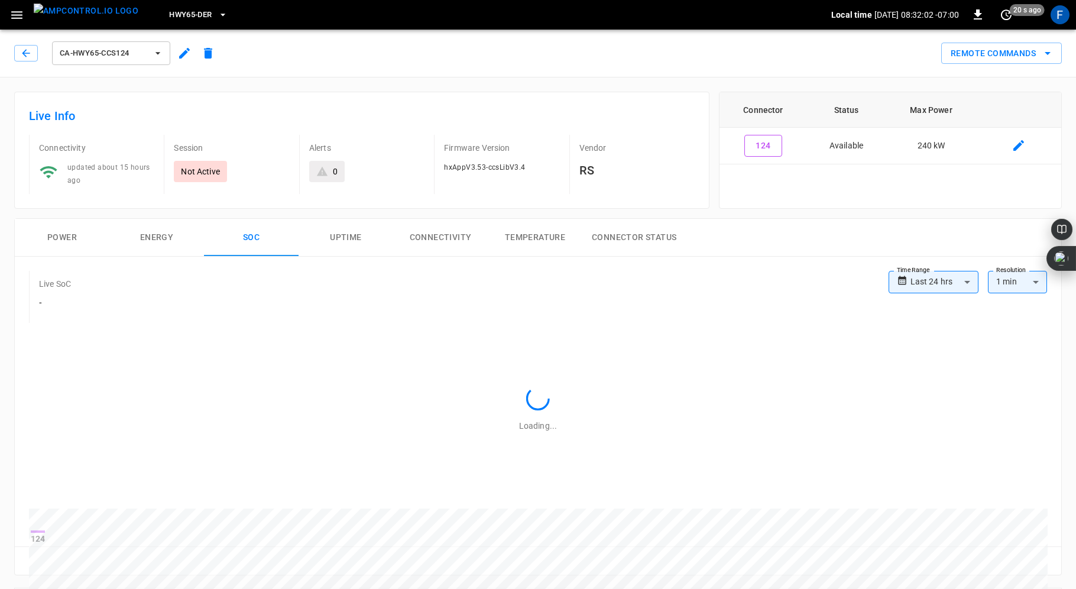
click at [15, 11] on icon "button" at bounding box center [16, 15] width 15 height 15
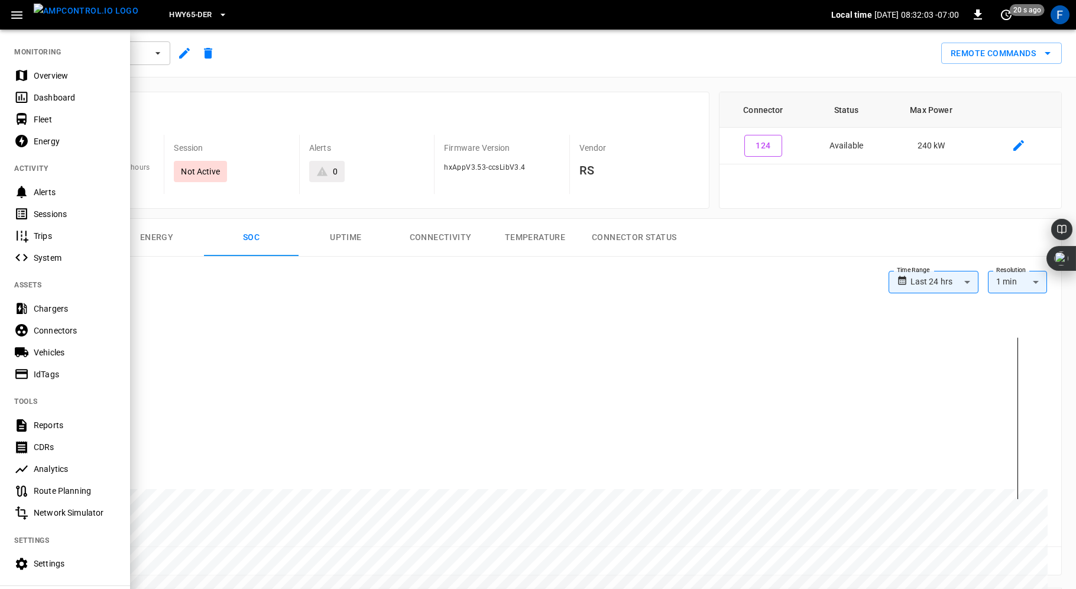
click at [35, 70] on div "Overview" at bounding box center [75, 76] width 82 height 12
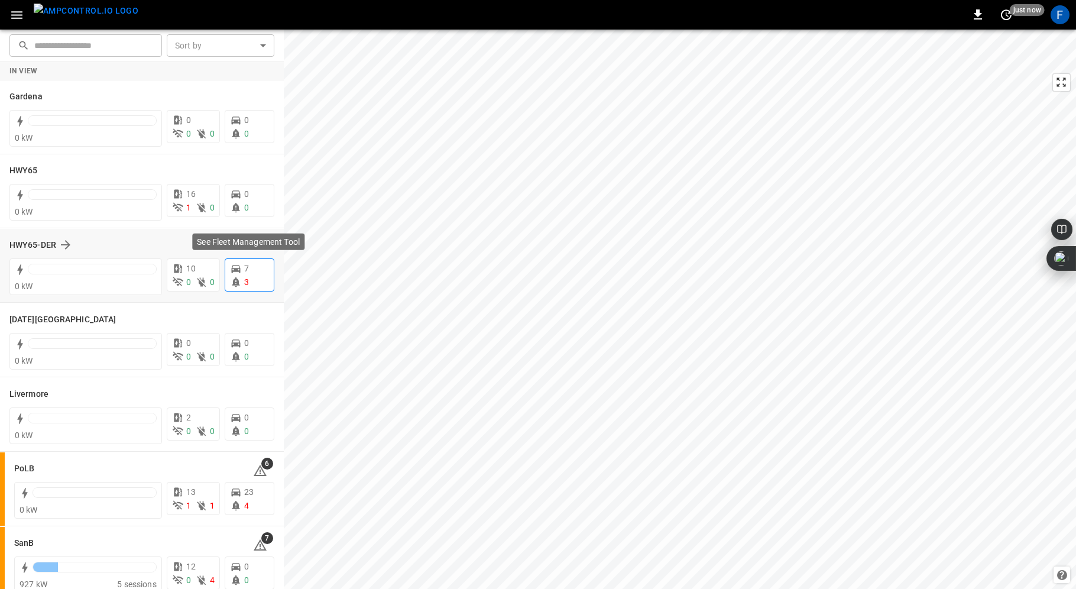
click at [236, 285] on icon at bounding box center [236, 281] width 8 height 9
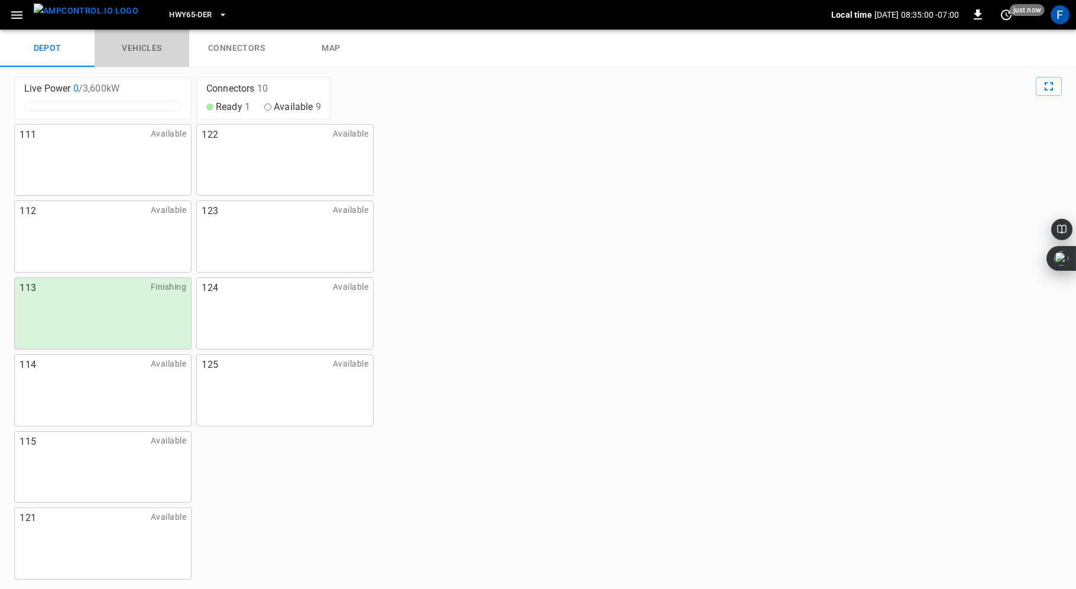
click at [122, 38] on link "vehicles" at bounding box center [142, 49] width 95 height 38
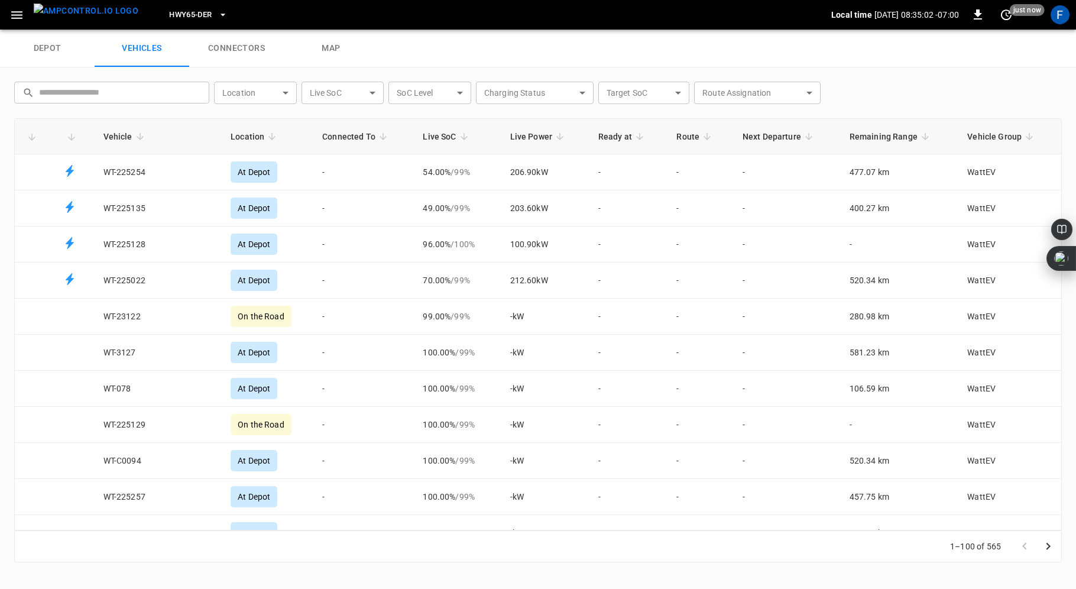
click at [50, 50] on link "depot" at bounding box center [47, 49] width 95 height 38
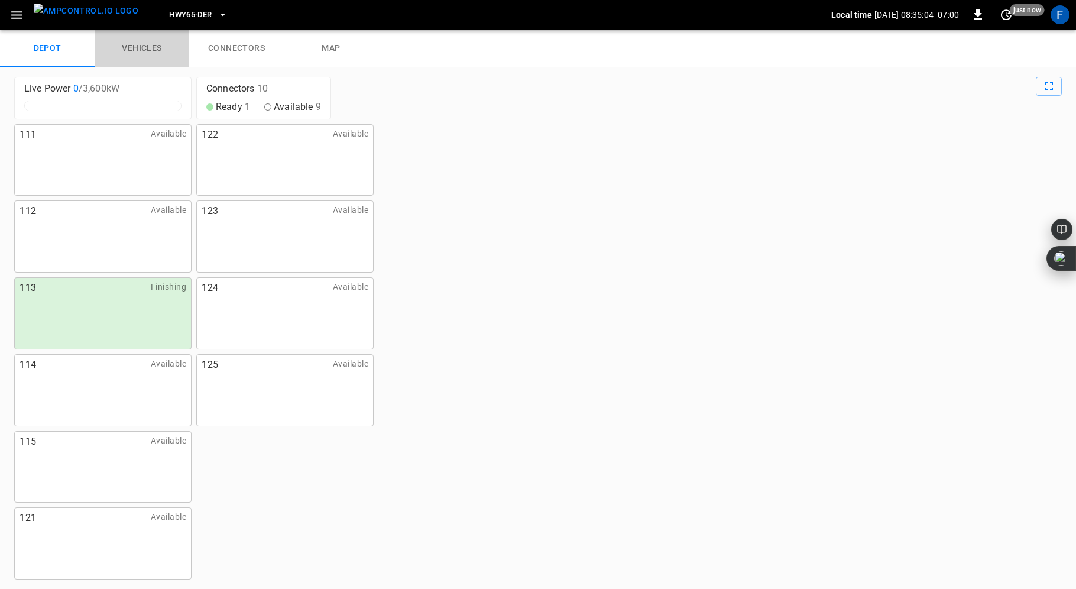
click at [129, 47] on link "vehicles" at bounding box center [142, 49] width 95 height 38
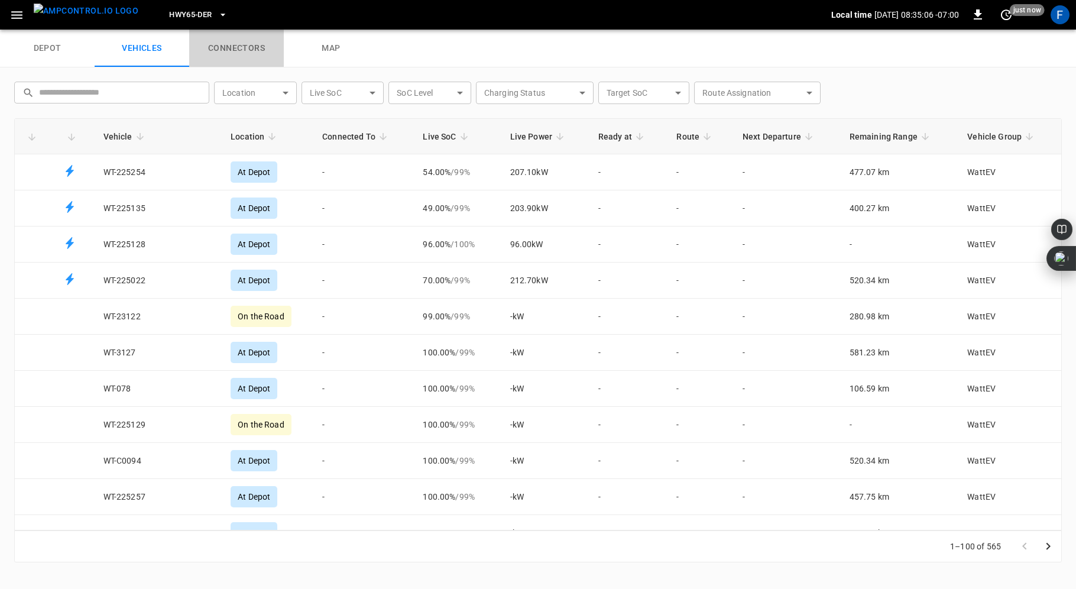
click at [242, 43] on link "connectors" at bounding box center [236, 49] width 95 height 38
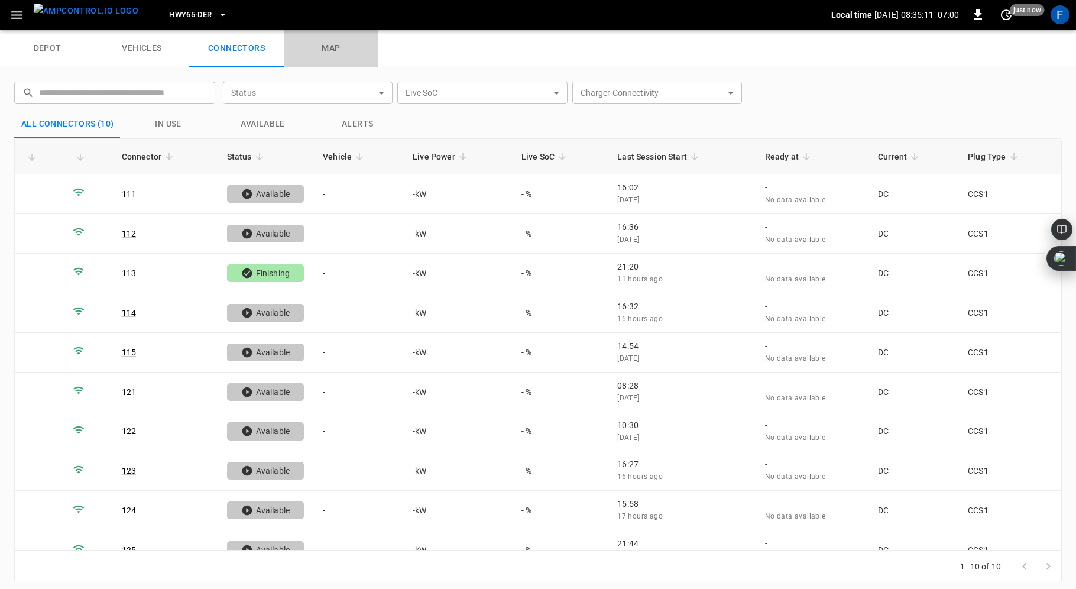
click at [325, 57] on link "map" at bounding box center [331, 49] width 95 height 38
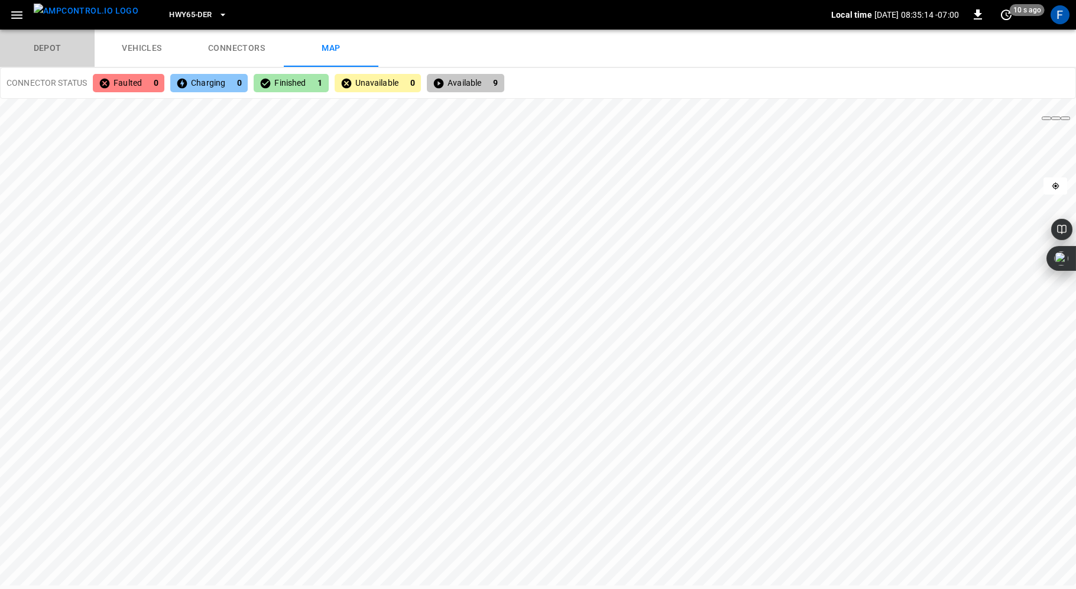
click at [42, 42] on link "depot" at bounding box center [47, 49] width 95 height 38
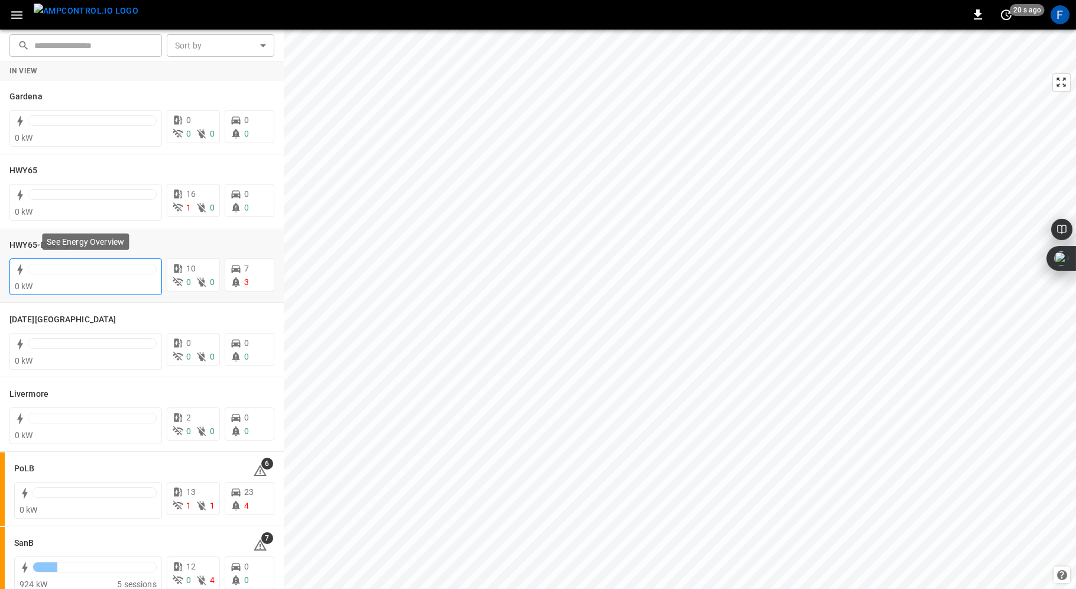
click at [65, 276] on div at bounding box center [92, 272] width 129 height 17
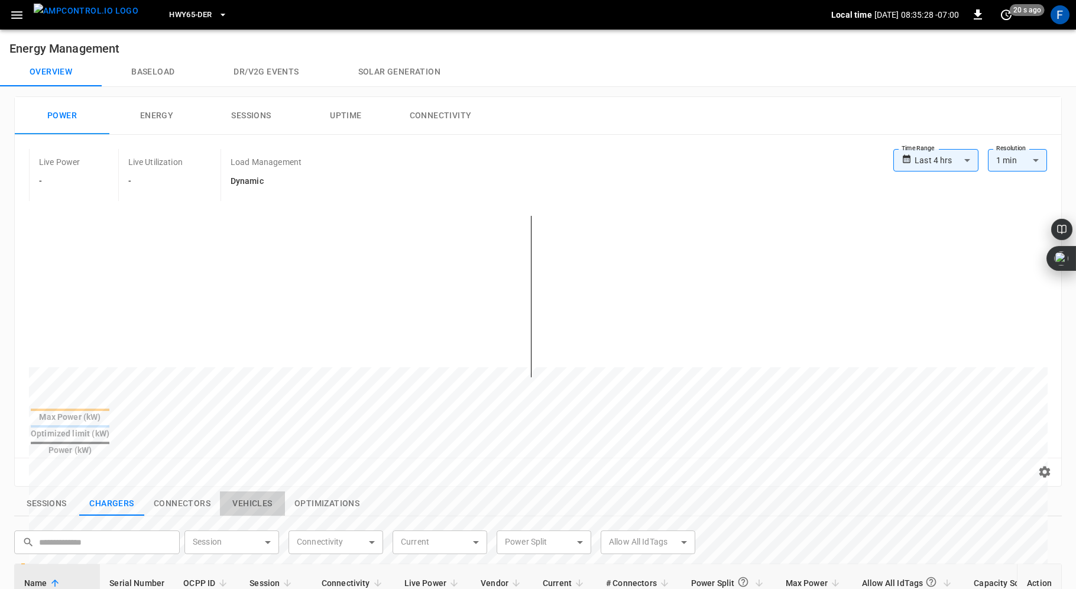
click at [224, 491] on button "Vehicles" at bounding box center [252, 503] width 65 height 25
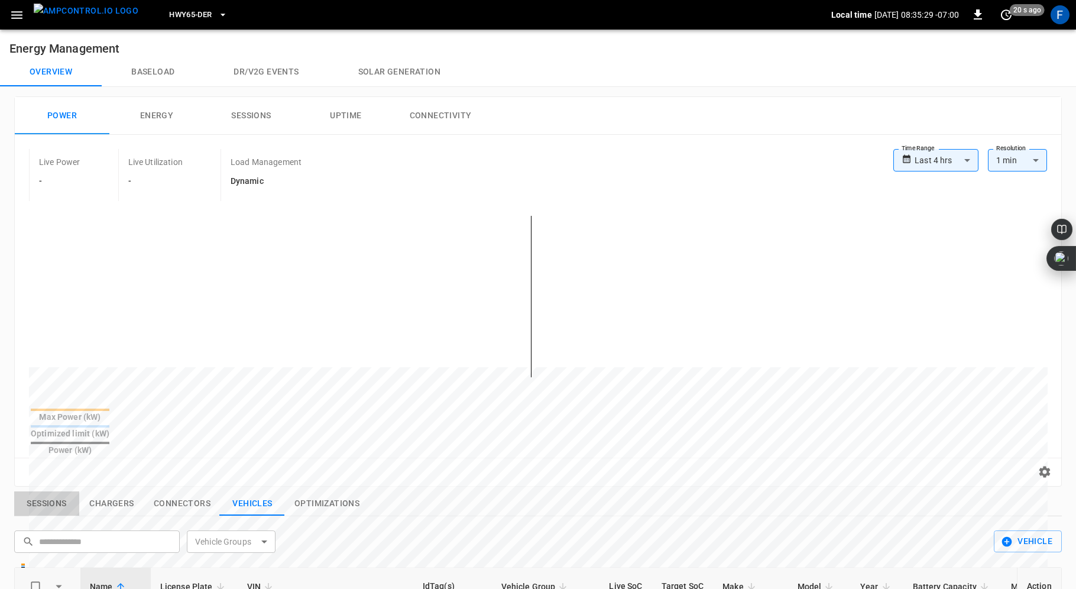
click at [47, 491] on button "Sessions" at bounding box center [46, 503] width 65 height 25
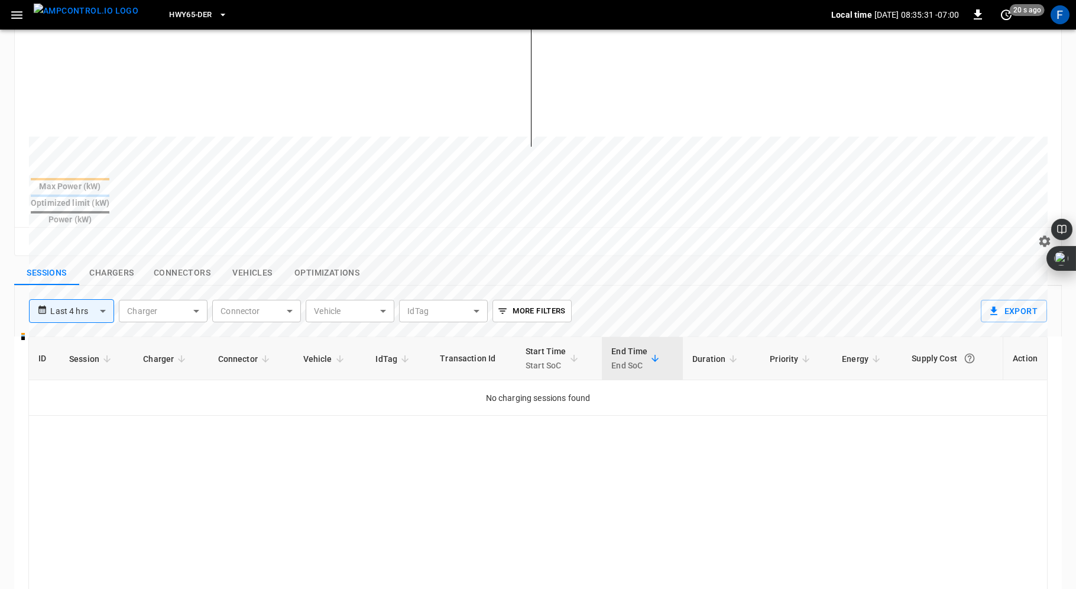
scroll to position [280, 0]
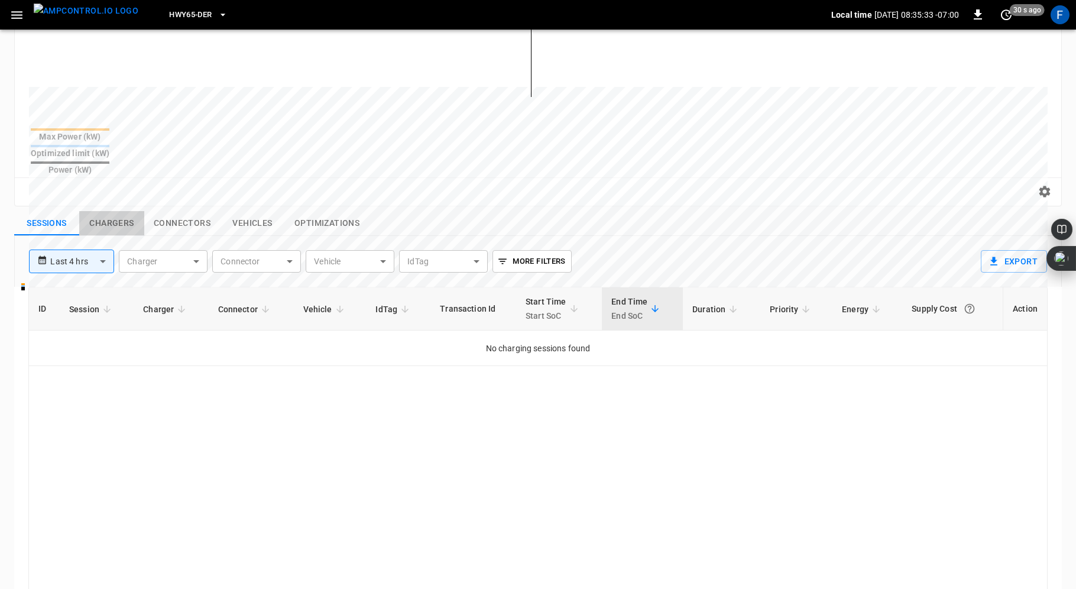
click at [111, 211] on button "Chargers" at bounding box center [111, 223] width 65 height 25
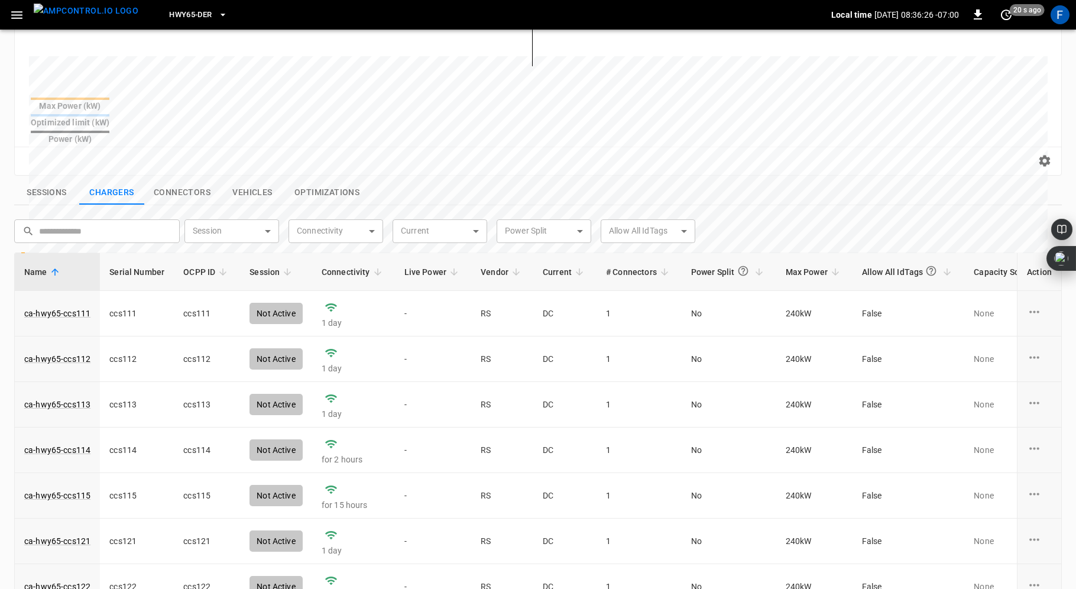
scroll to position [403, 0]
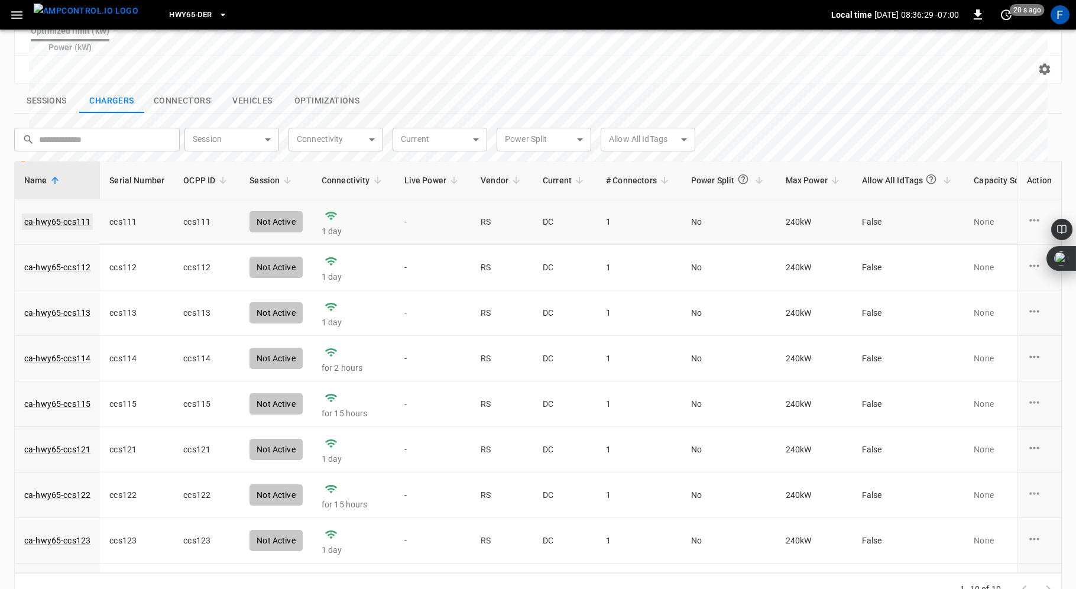
click at [66, 214] on link "ca-hwy65-ccs111" at bounding box center [57, 222] width 71 height 17
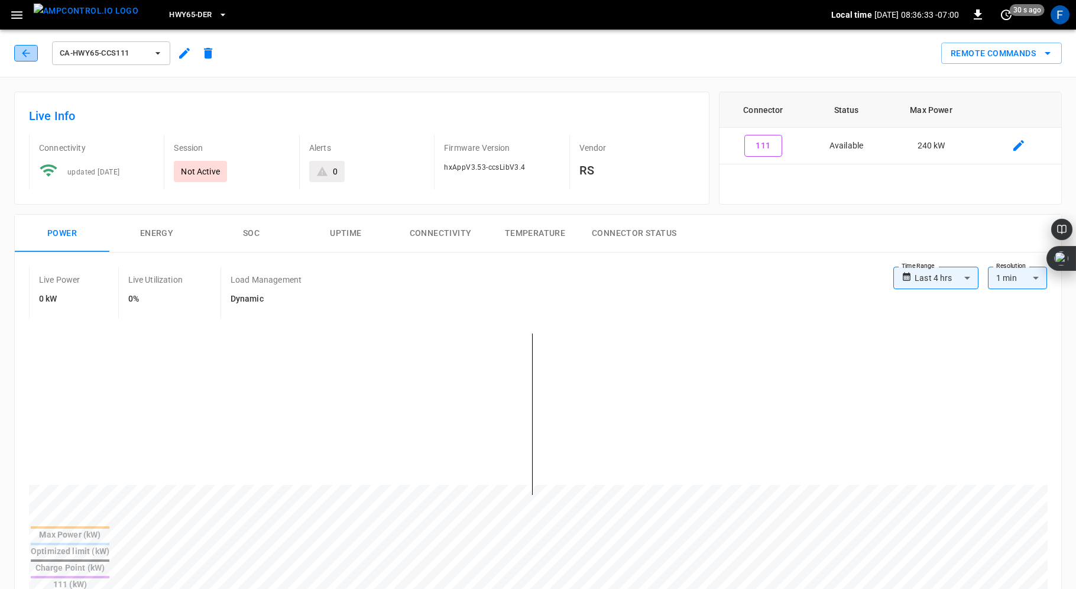
click at [19, 59] on button "button" at bounding box center [26, 53] width 24 height 17
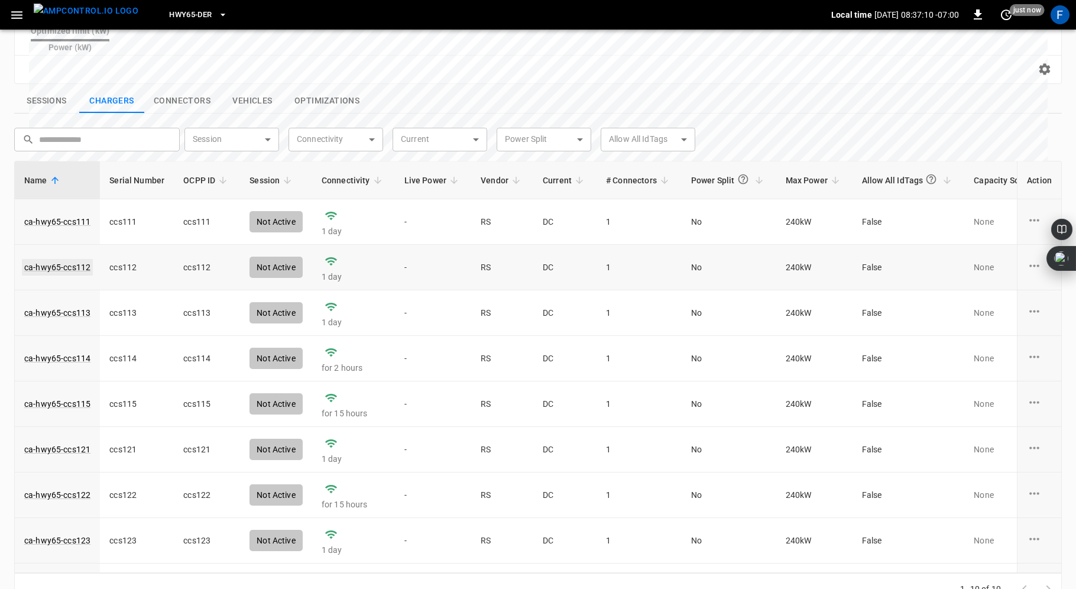
click at [59, 259] on link "ca-hwy65-ccs112" at bounding box center [57, 267] width 71 height 17
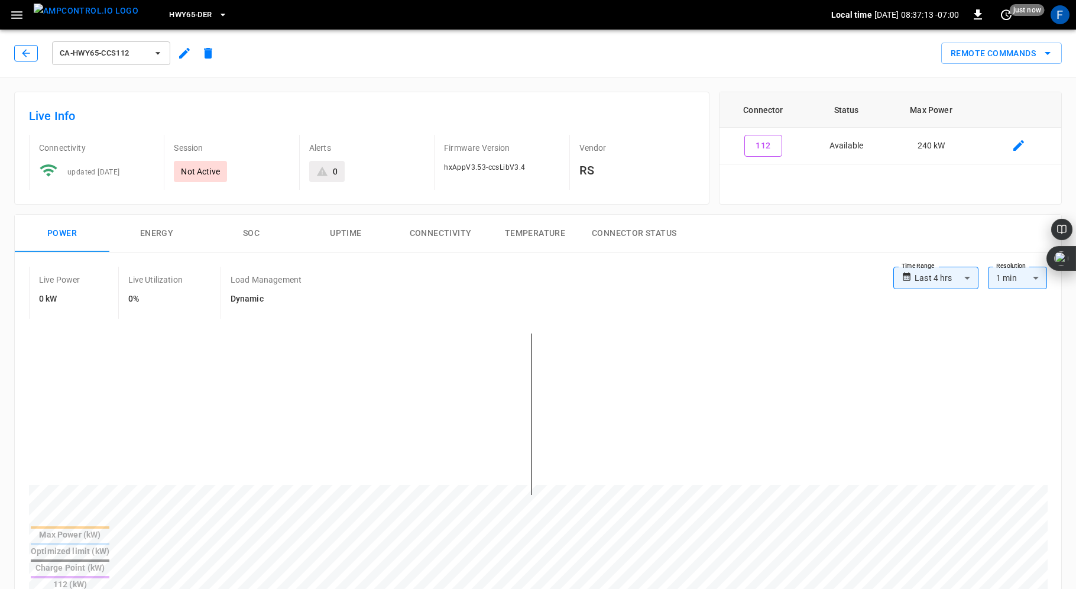
click at [24, 54] on icon "button" at bounding box center [26, 53] width 8 height 8
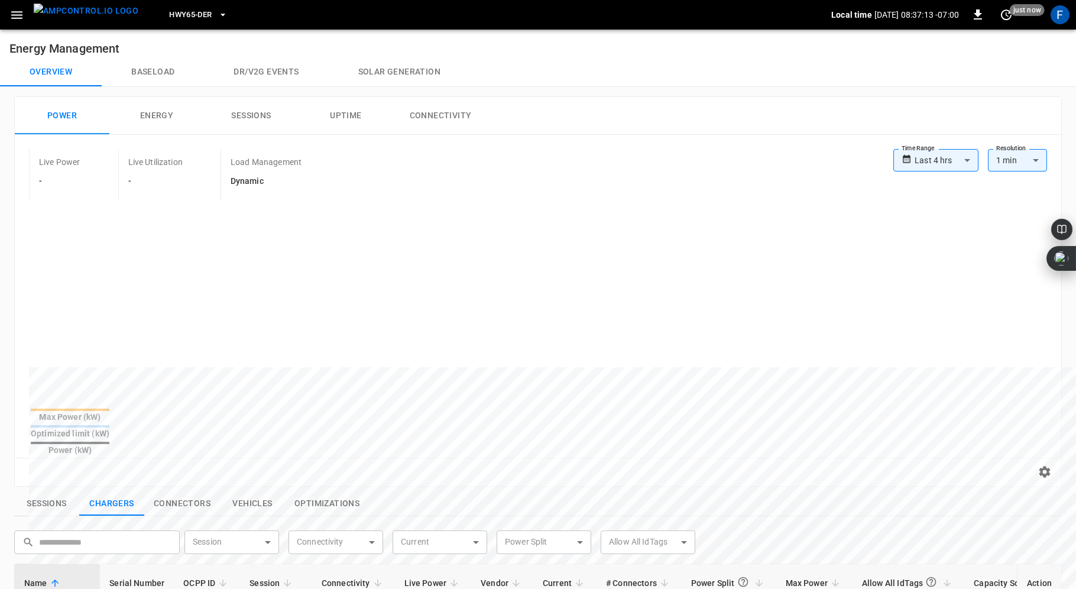
scroll to position [376, 0]
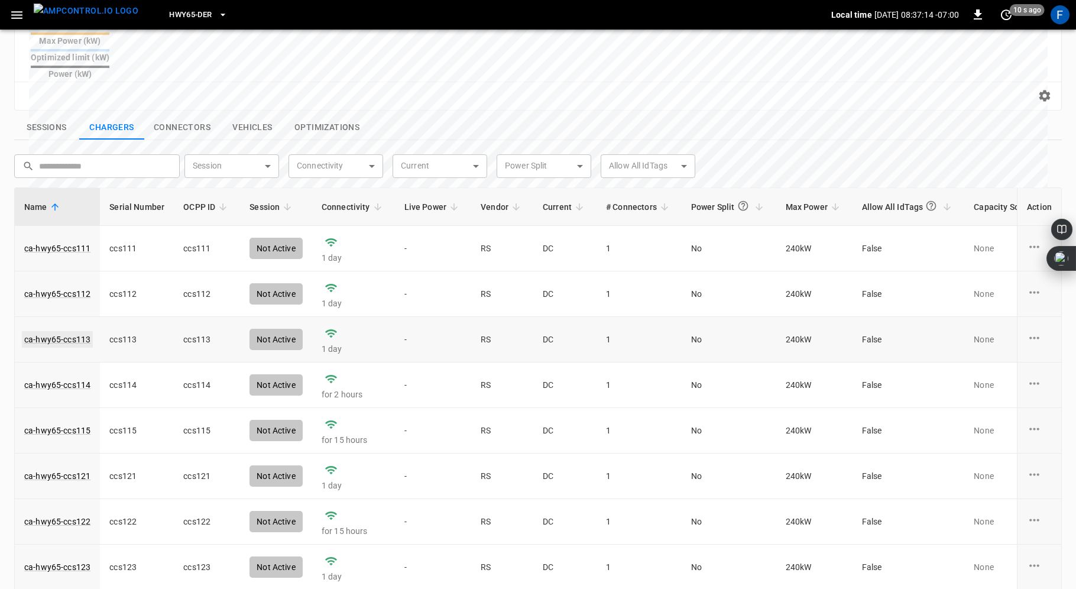
click at [48, 331] on link "ca-hwy65-ccs113" at bounding box center [57, 339] width 71 height 17
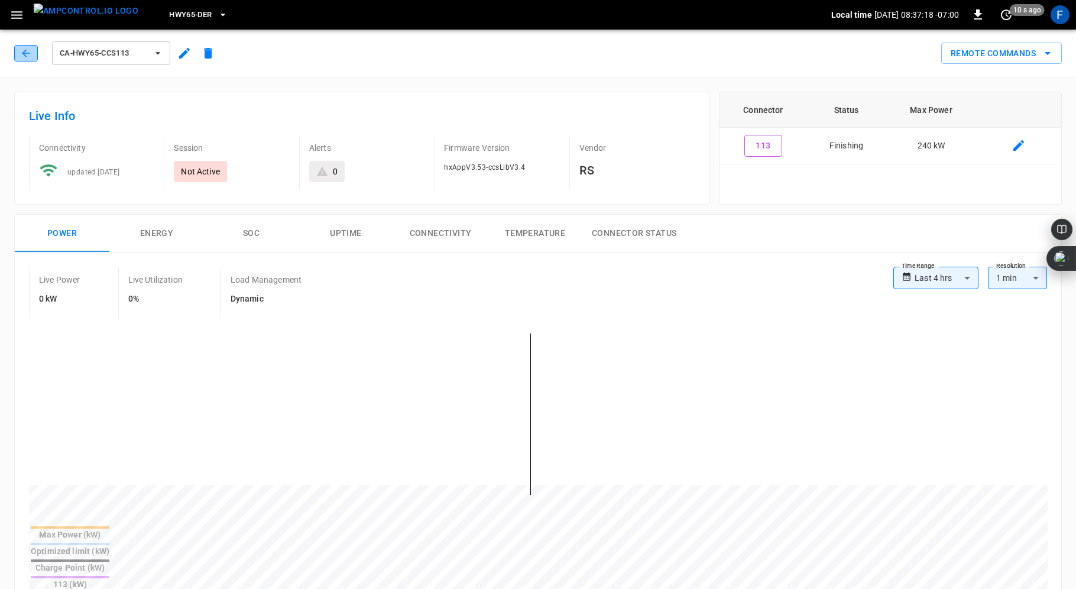
click at [25, 54] on icon "button" at bounding box center [26, 53] width 12 height 12
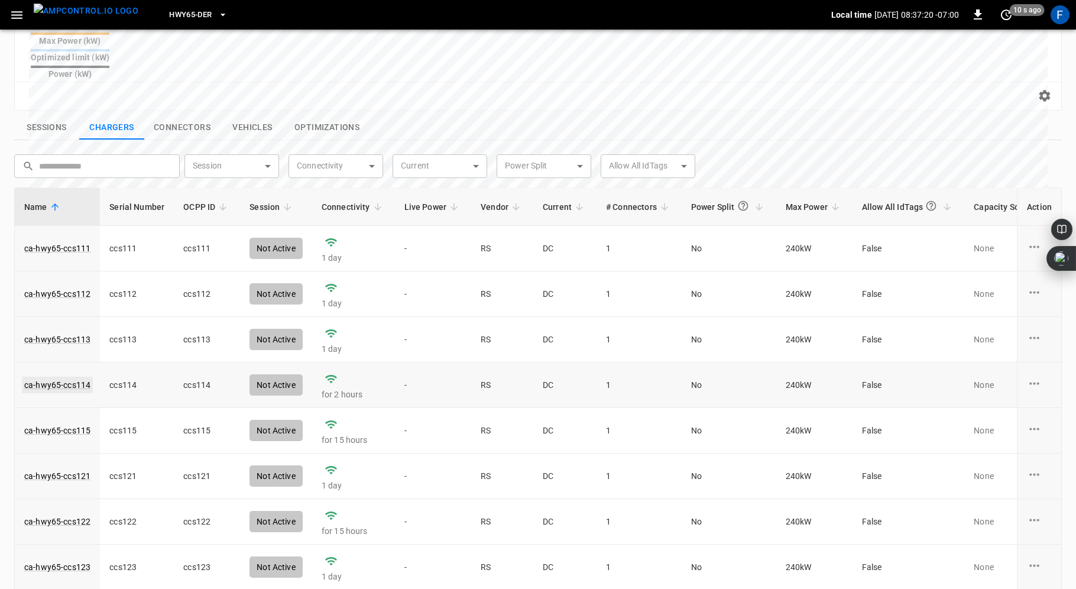
click at [69, 377] on link "ca-hwy65-ccs114" at bounding box center [57, 385] width 71 height 17
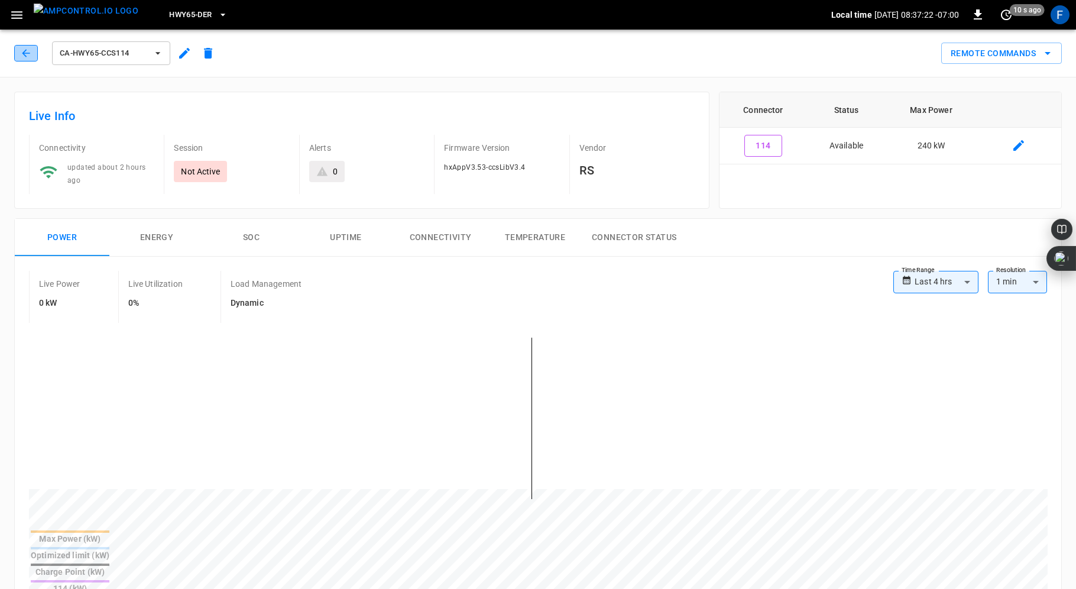
click at [25, 56] on icon "button" at bounding box center [26, 53] width 8 height 8
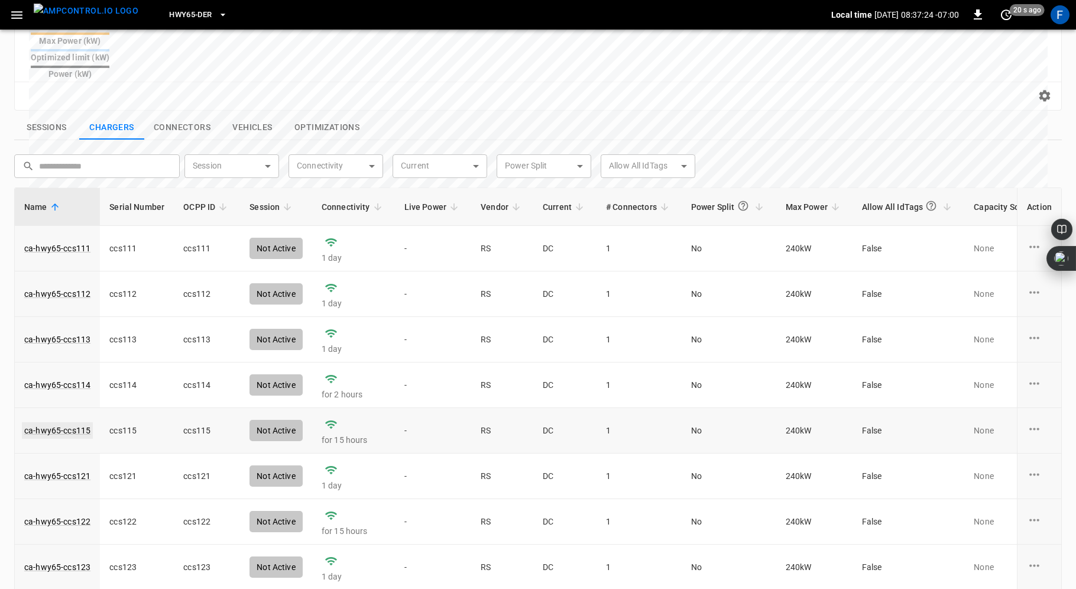
click at [64, 422] on link "ca-hwy65-ccs115" at bounding box center [57, 430] width 71 height 17
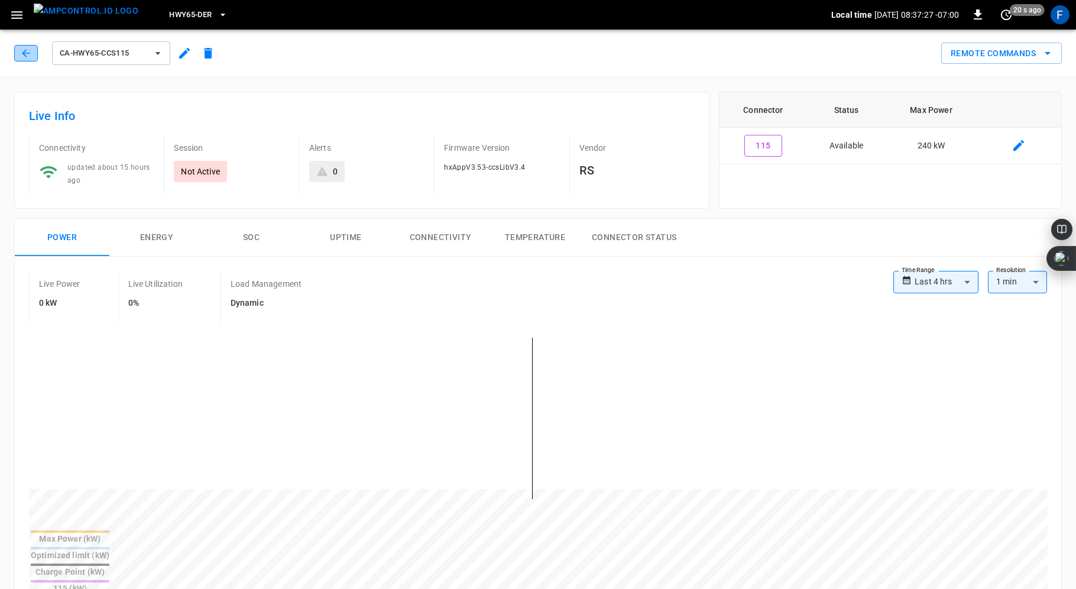
click at [24, 51] on icon "button" at bounding box center [26, 53] width 8 height 8
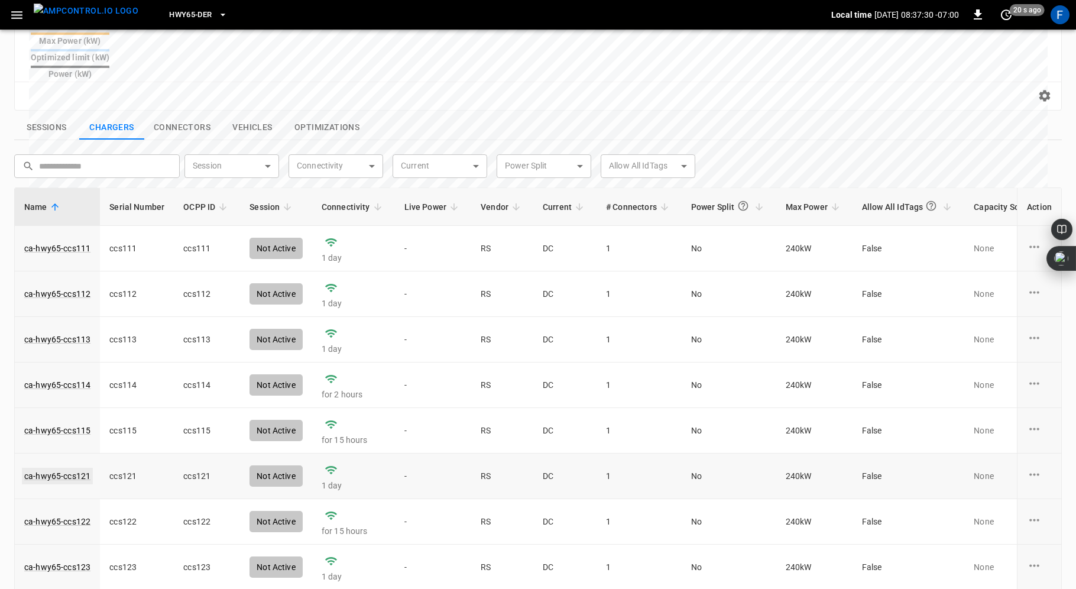
click at [58, 468] on link "ca-hwy65-ccs121" at bounding box center [57, 476] width 71 height 17
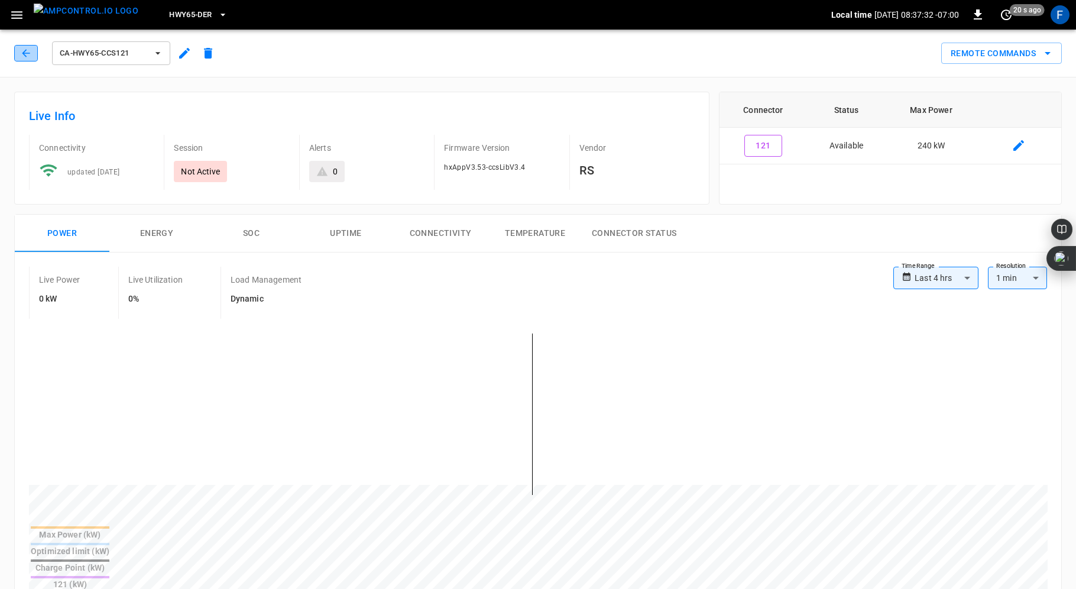
click at [26, 51] on icon "button" at bounding box center [26, 53] width 12 height 12
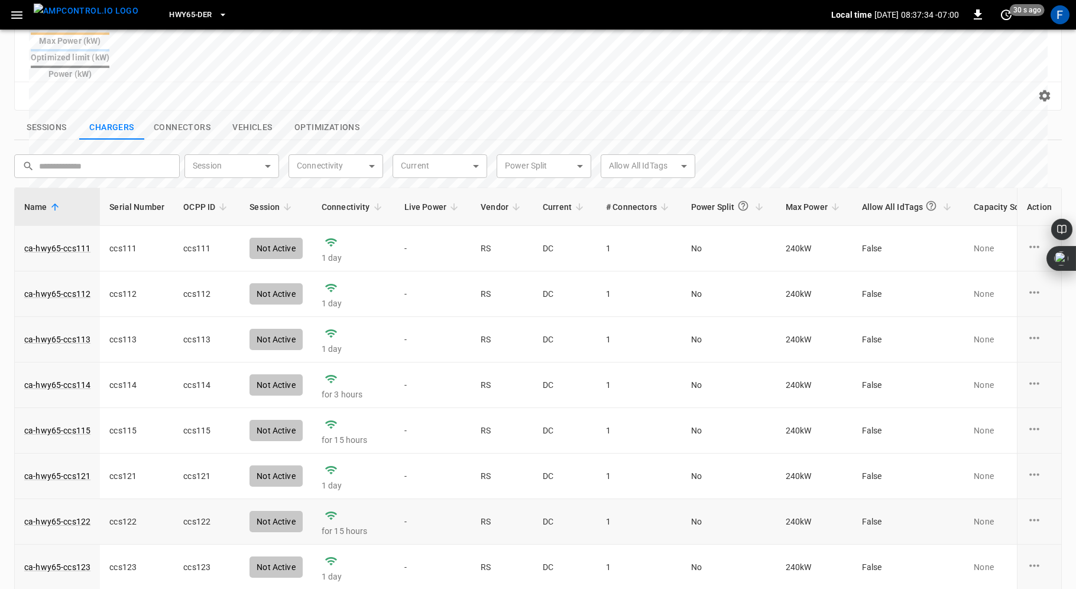
click at [71, 507] on td "ca-hwy65-ccs122" at bounding box center [57, 522] width 85 height 46
click at [71, 504] on td "ca-hwy65-ccs122" at bounding box center [57, 522] width 85 height 46
click at [74, 513] on link "ca-hwy65-ccs122" at bounding box center [57, 521] width 71 height 17
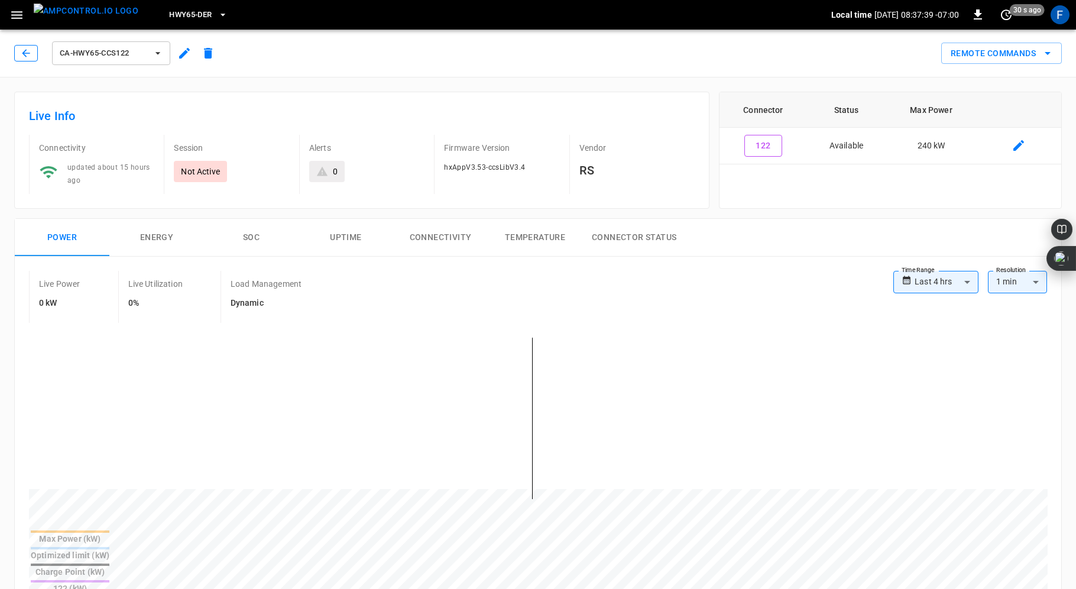
click at [24, 58] on icon "button" at bounding box center [26, 53] width 12 height 12
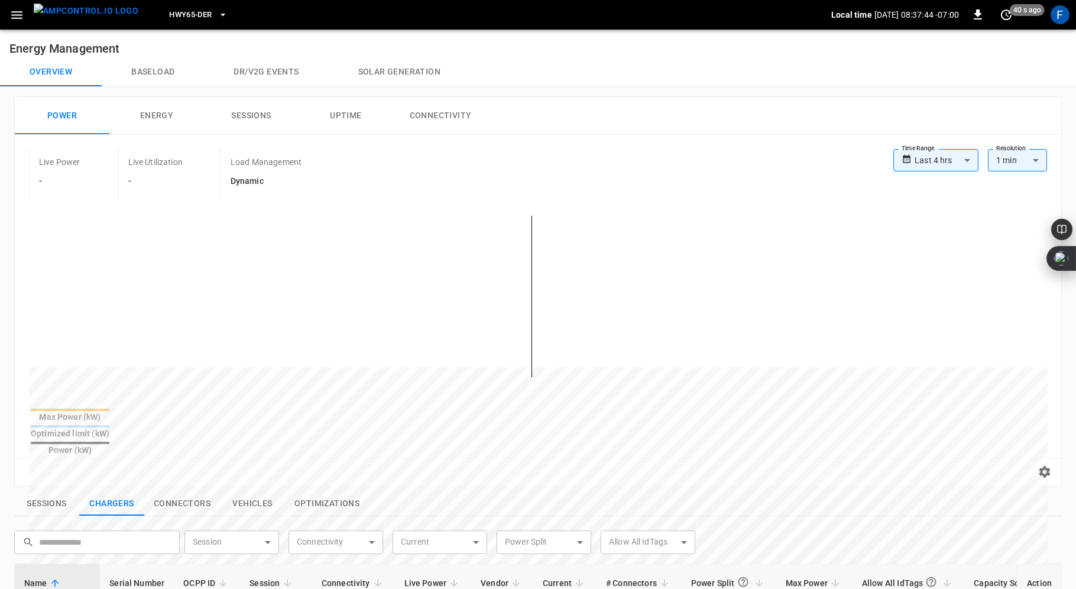
click at [975, 169] on body "**********" at bounding box center [538, 508] width 1076 height 1017
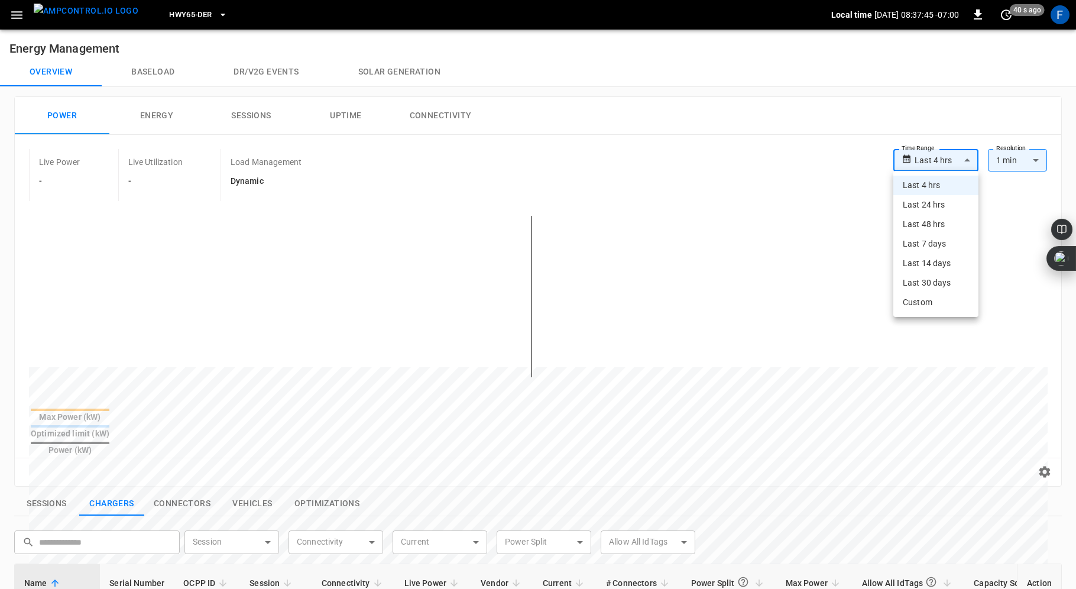
click at [947, 208] on li "Last 24 hrs" at bounding box center [936, 205] width 85 height 20
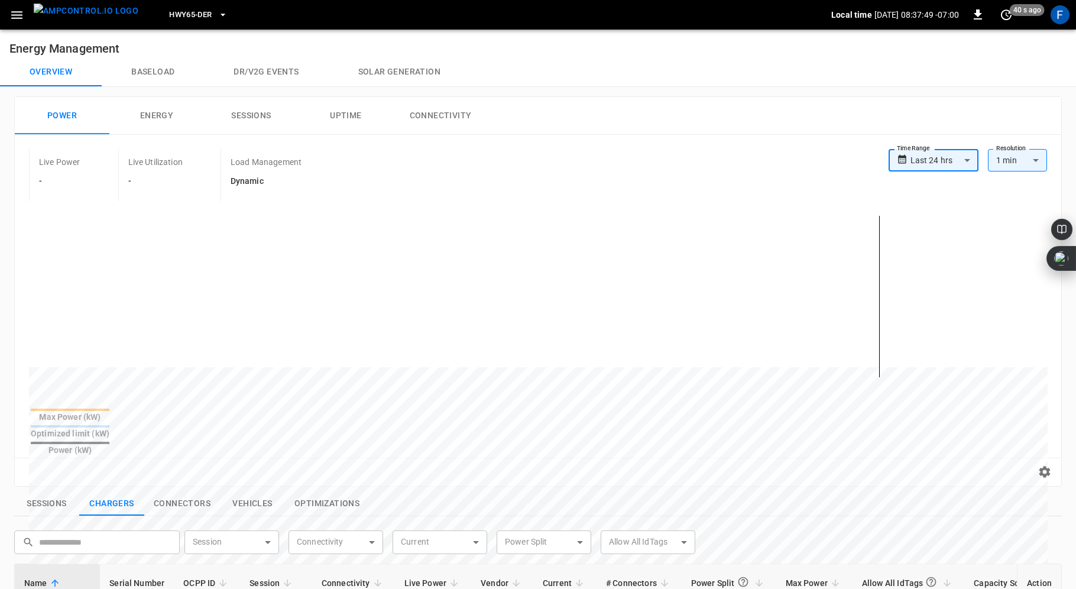
click at [968, 163] on body "**********" at bounding box center [538, 508] width 1076 height 1017
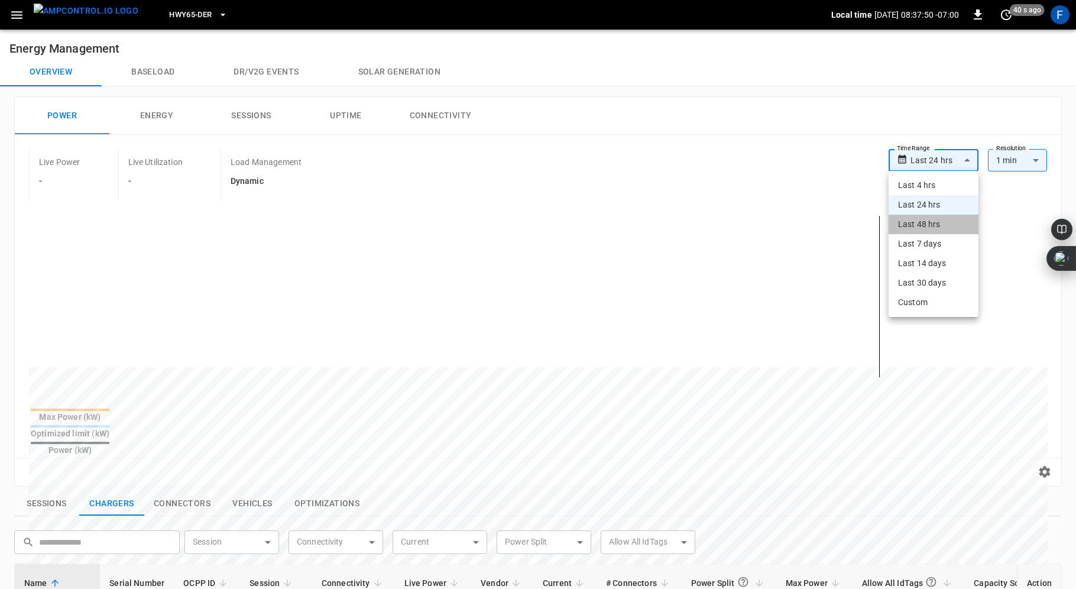
click at [952, 226] on li "Last 48 hrs" at bounding box center [934, 225] width 90 height 20
type input "**********"
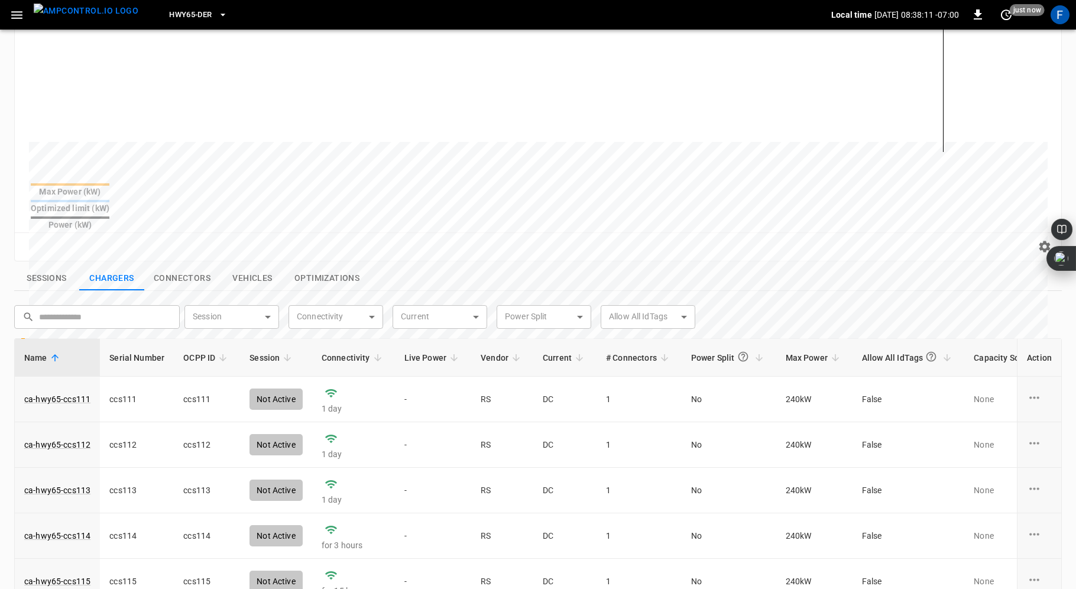
scroll to position [299, 0]
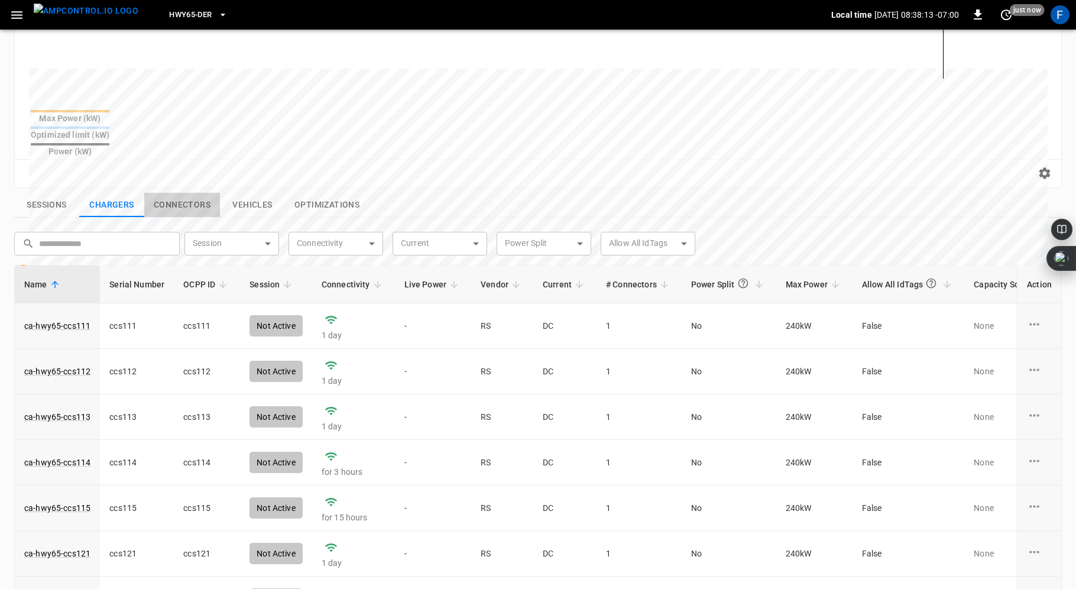
click at [184, 193] on button "Connectors" at bounding box center [182, 205] width 76 height 25
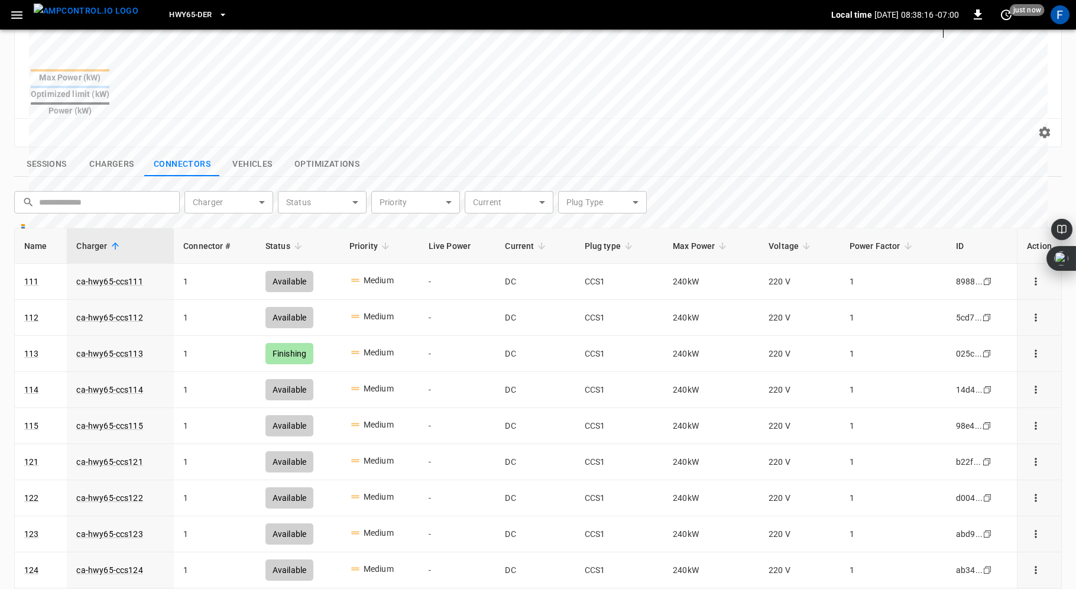
scroll to position [406, 0]
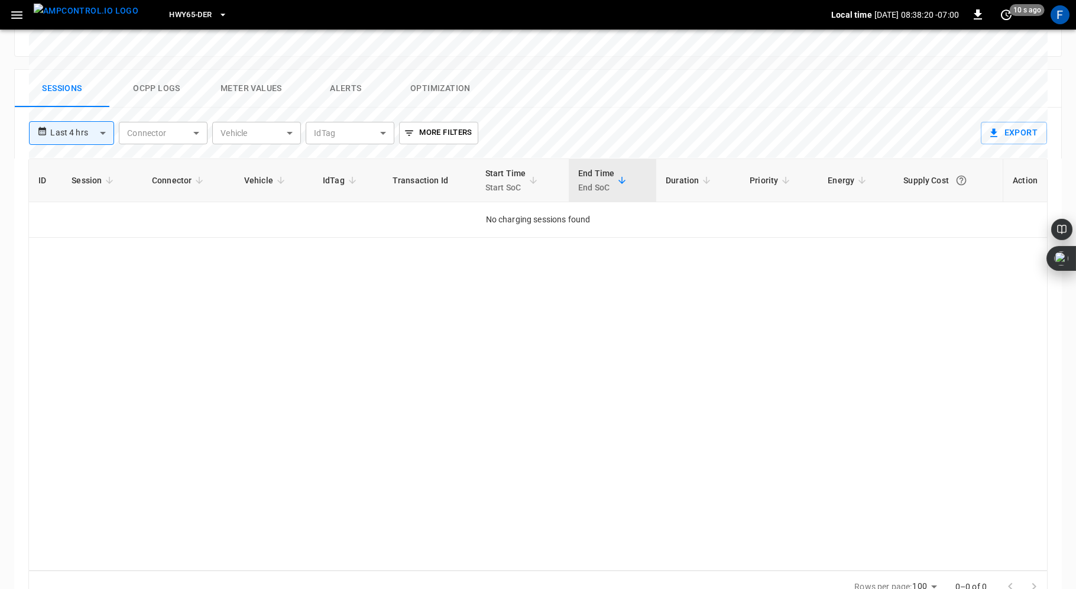
scroll to position [543, 0]
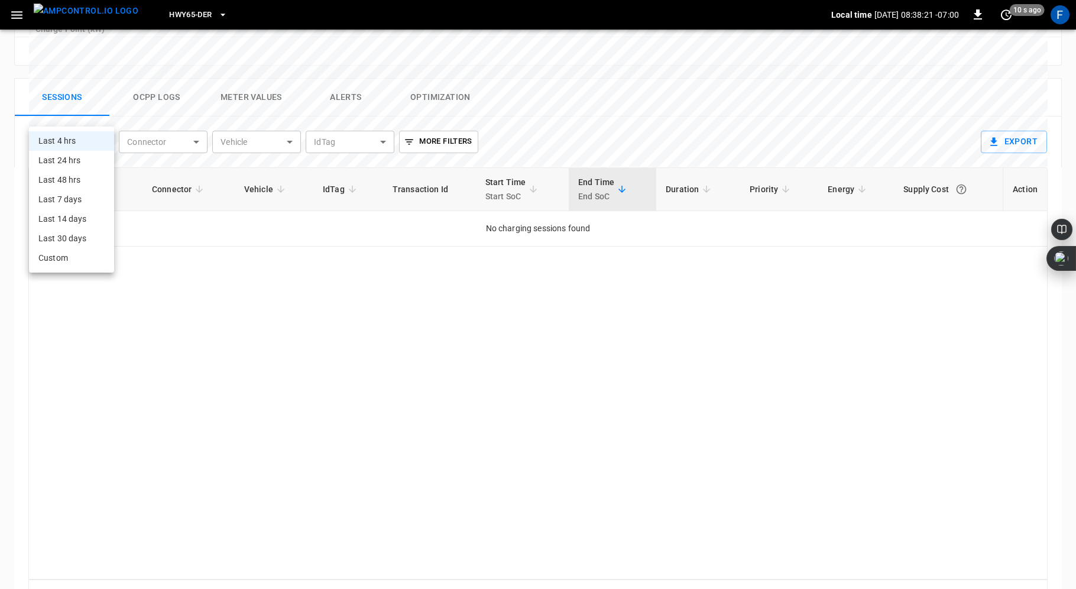
click at [96, 121] on body "**********" at bounding box center [538, 41] width 1076 height 1169
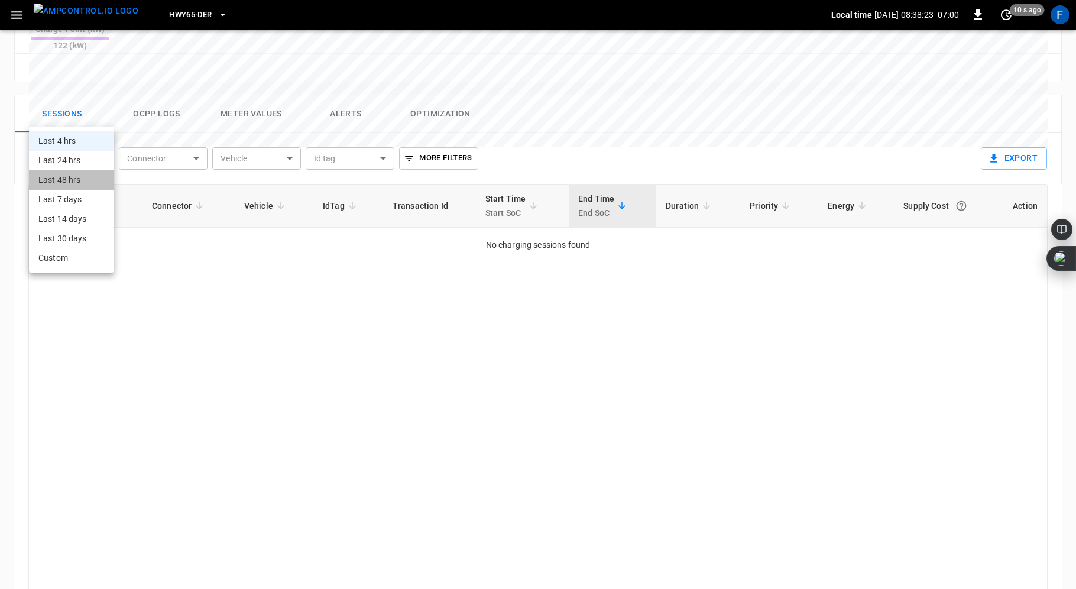
click at [81, 179] on li "Last 48 hrs" at bounding box center [71, 180] width 85 height 20
type input "**********"
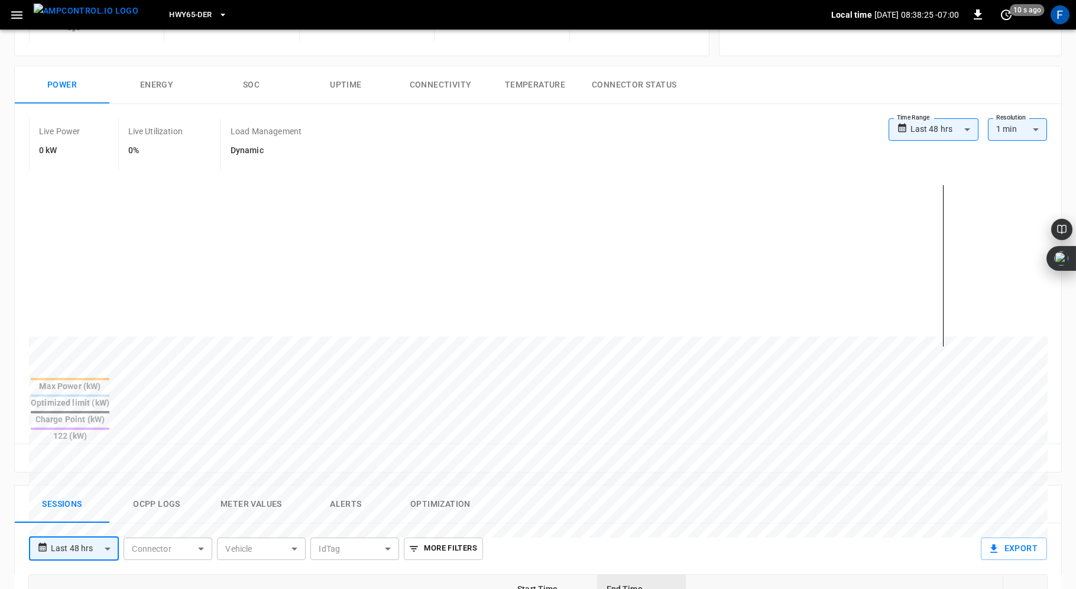
scroll to position [110, 0]
